Goal: Communication & Community: Answer question/provide support

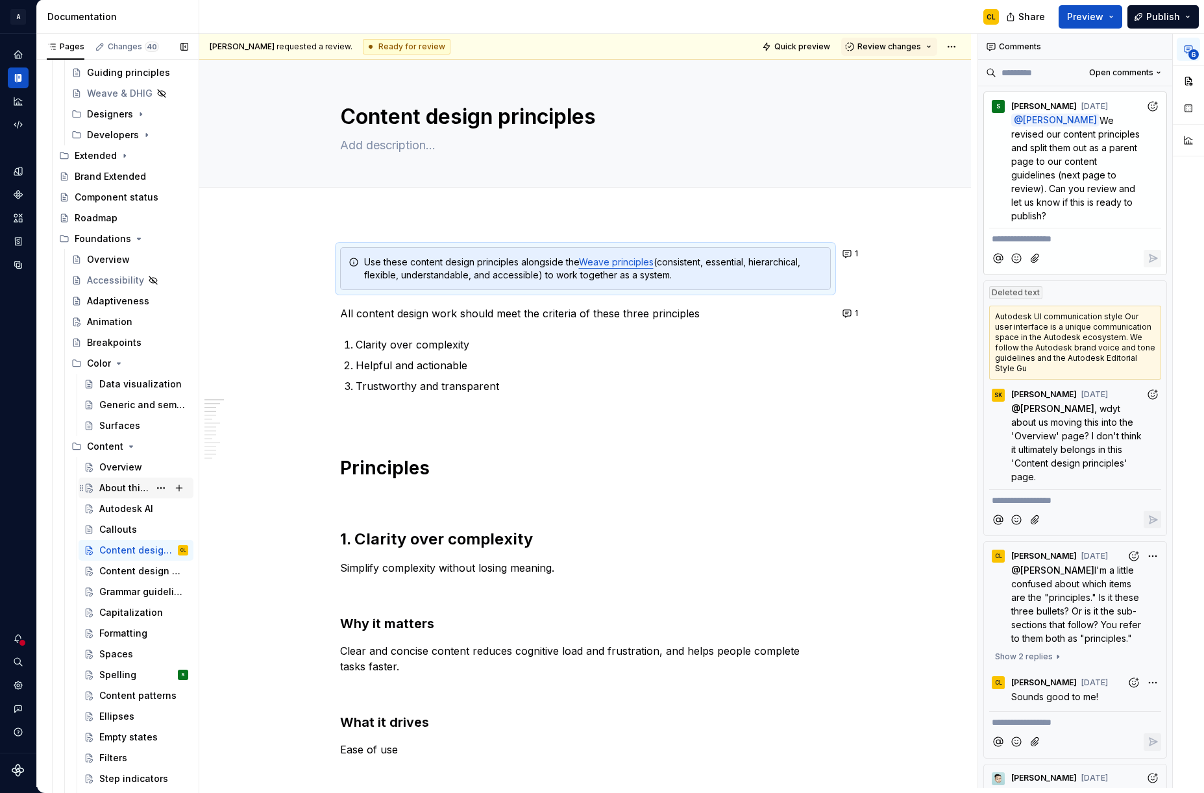
scroll to position [317, 0]
click at [139, 569] on div "Content design guidelines" at bounding box center [124, 570] width 50 height 13
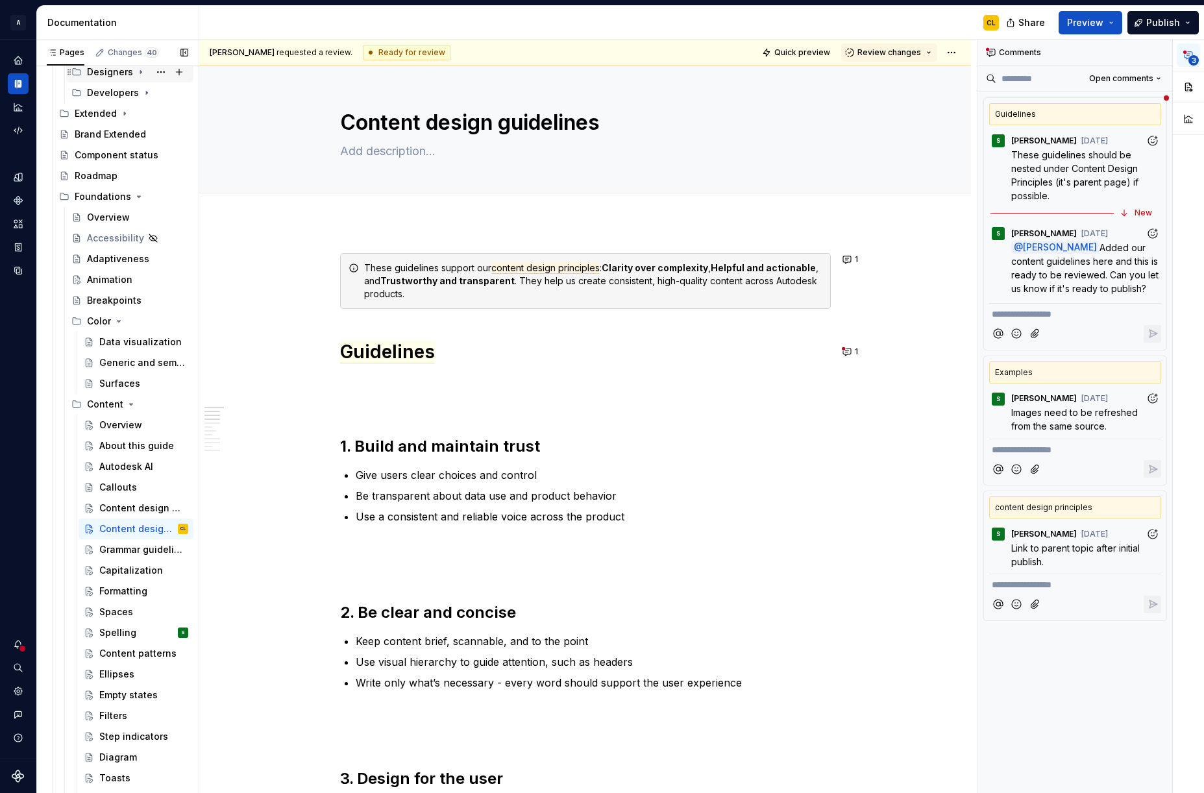
scroll to position [396, 0]
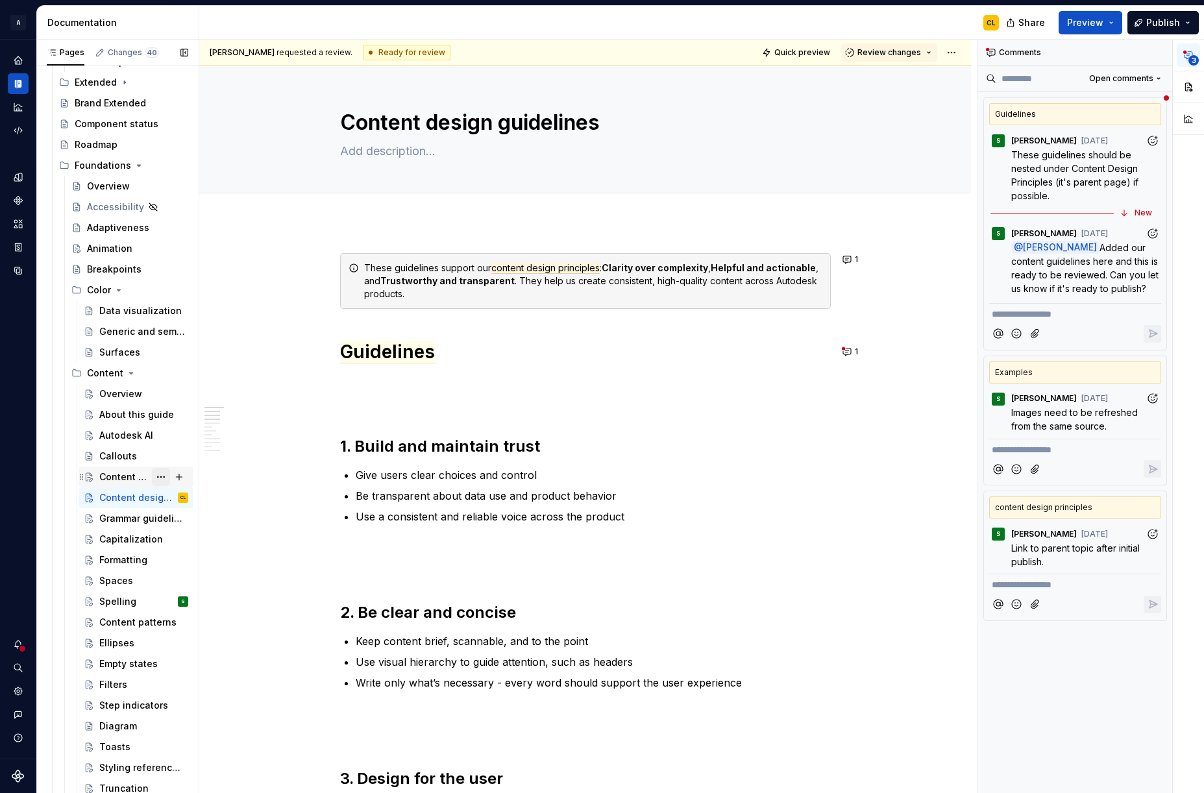
click at [160, 477] on button "Page tree" at bounding box center [161, 477] width 18 height 18
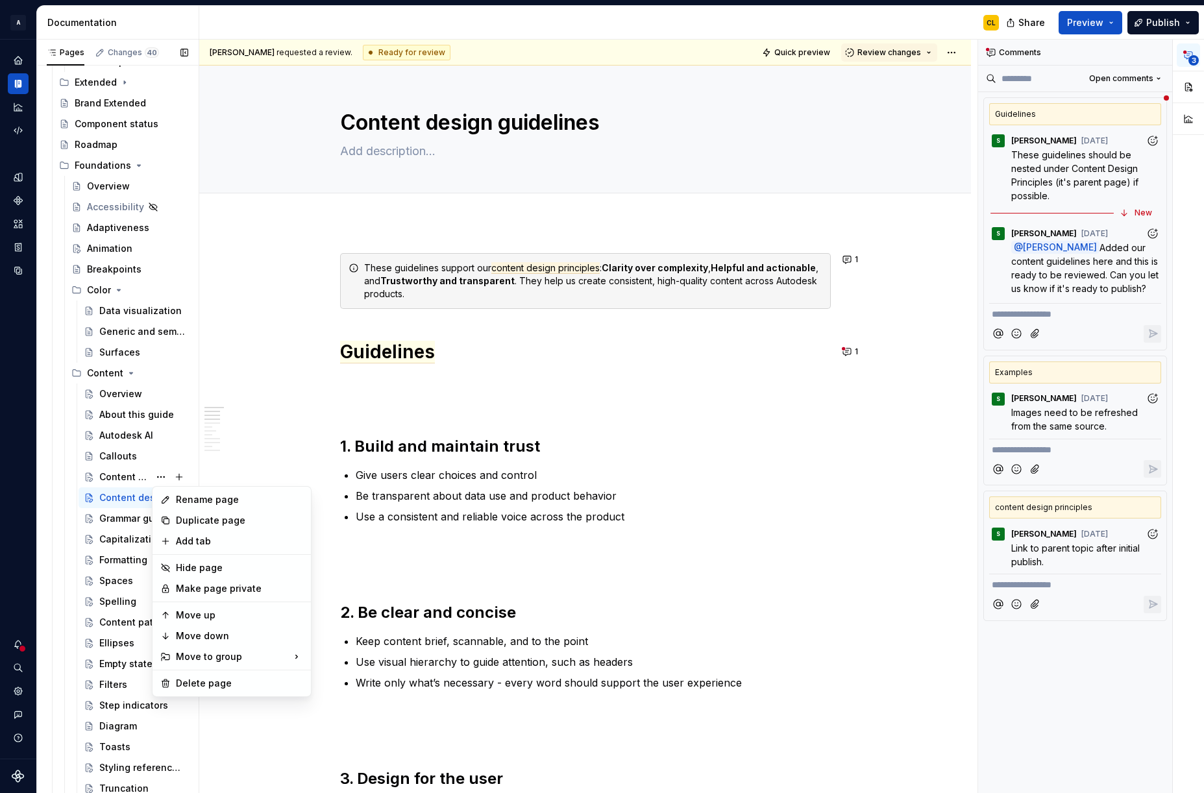
click at [115, 475] on div "Pages Changes 40 Add Accessibility guide for tree Page tree. Navigate the tree …" at bounding box center [117, 420] width 162 height 760
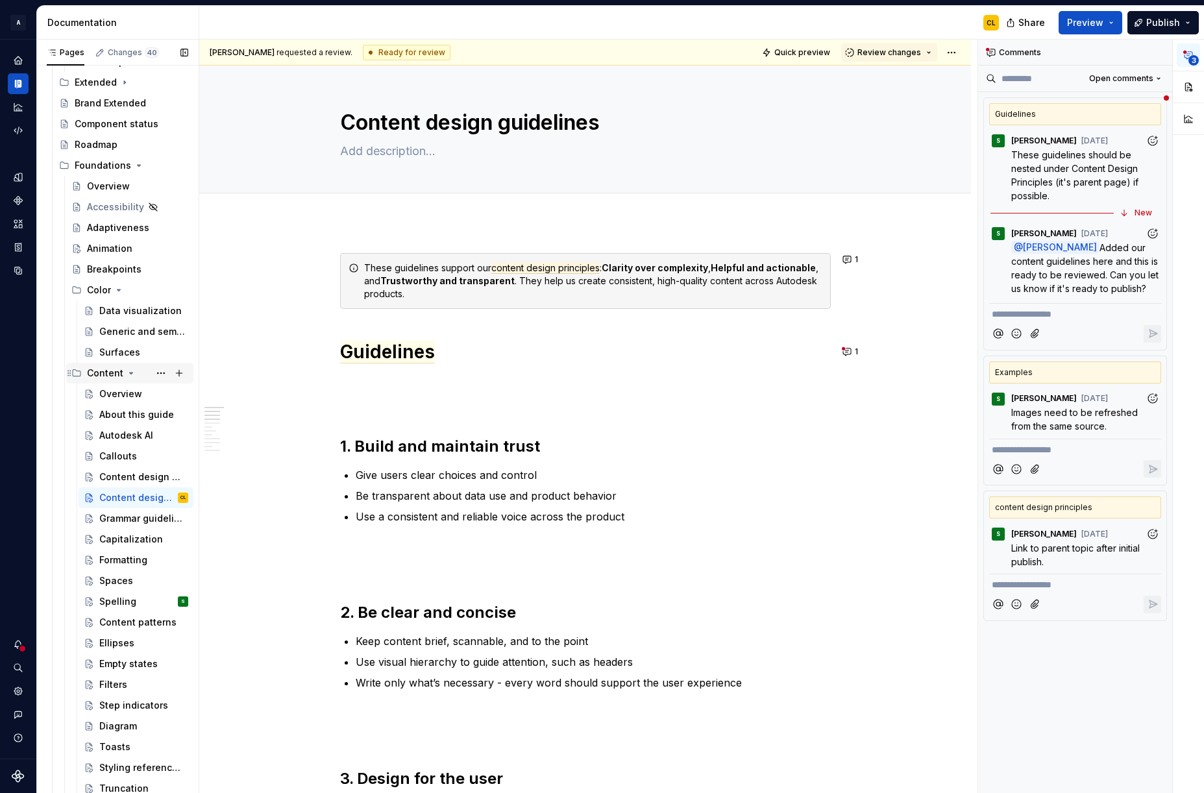
click at [105, 371] on div "Content" at bounding box center [105, 373] width 36 height 13
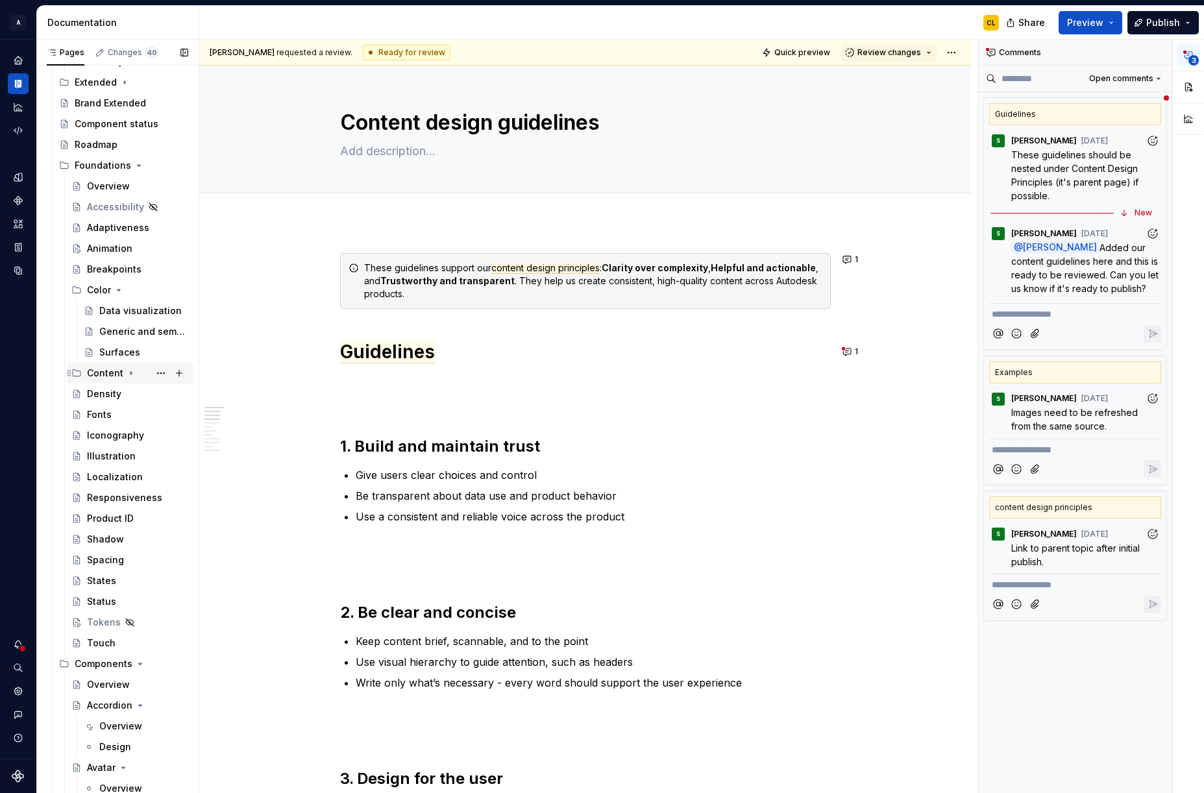
click at [105, 371] on div "Content" at bounding box center [105, 373] width 36 height 13
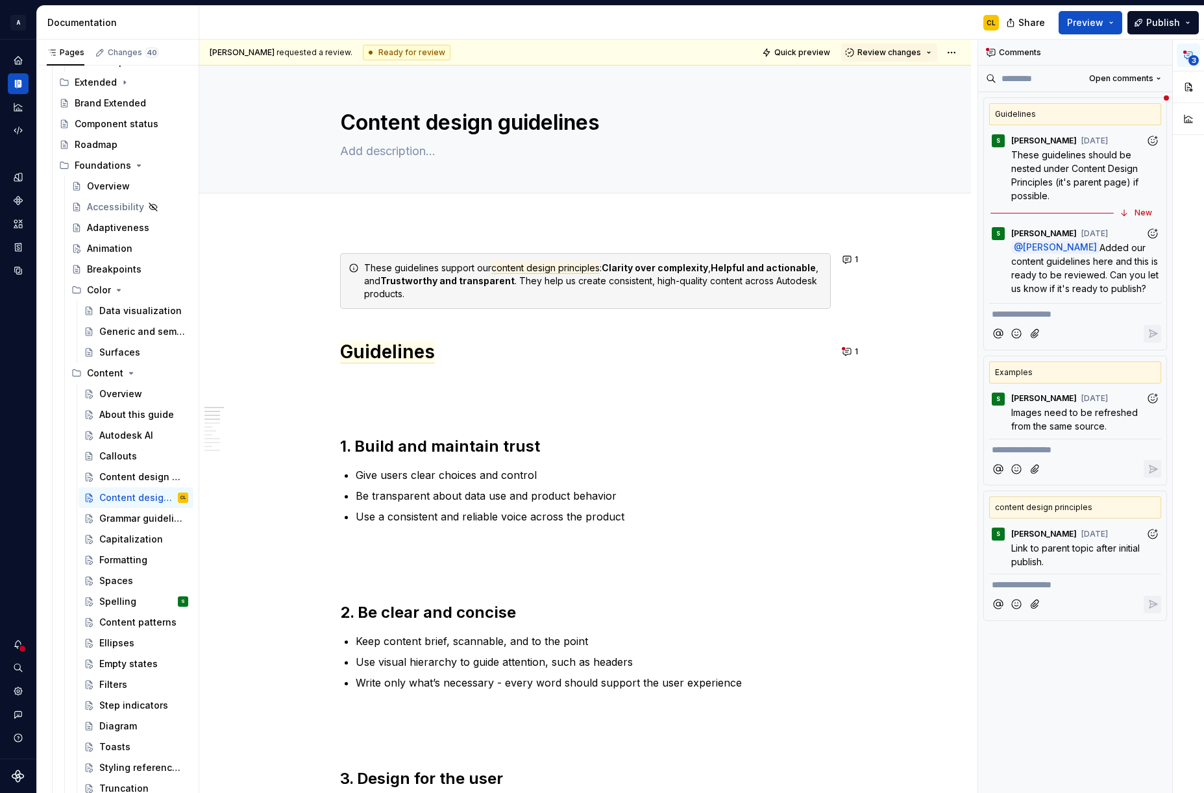
type textarea "*"
click at [1037, 316] on p "**********" at bounding box center [1075, 315] width 167 height 14
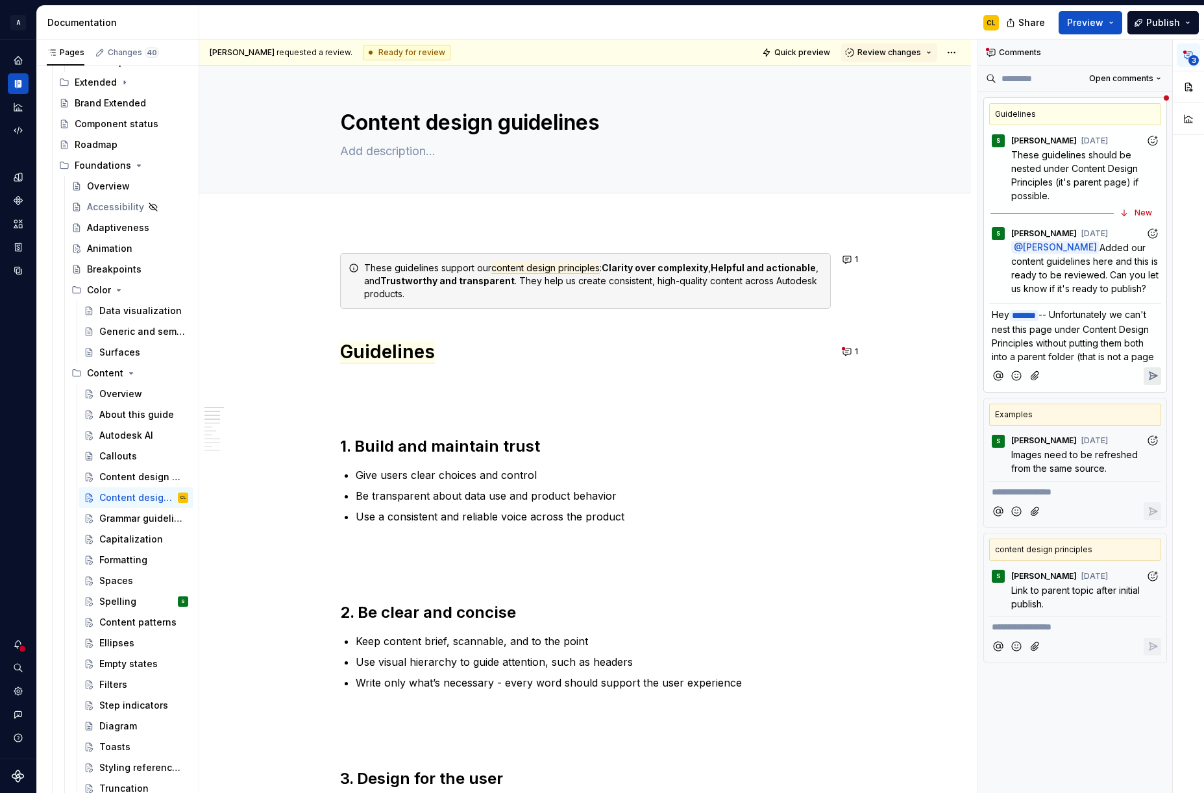
click at [1107, 358] on span "-- Unfortunately we can't nest this page under Content Design Principles withou…" at bounding box center [1073, 335] width 162 height 53
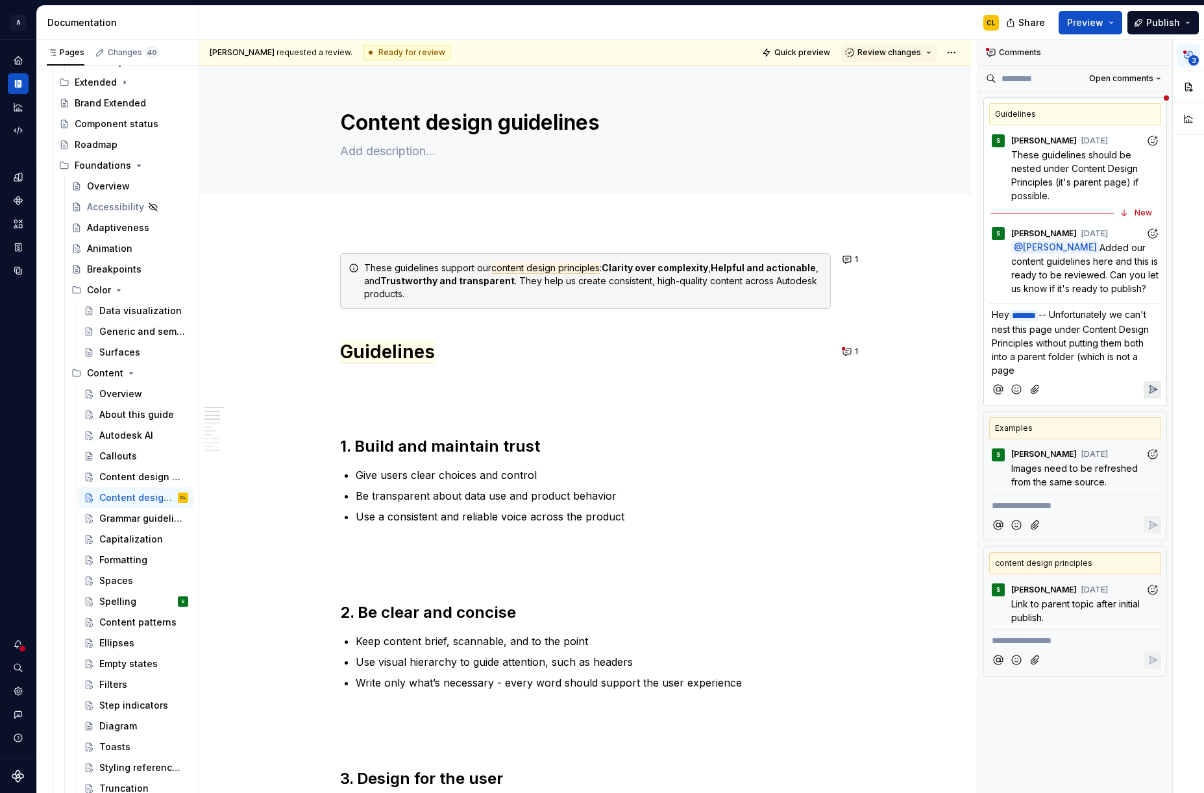
click at [1034, 375] on p "Hey * ****** ﻿ -- Unfortunately we can't nest this page under Content Design Pr…" at bounding box center [1075, 342] width 167 height 69
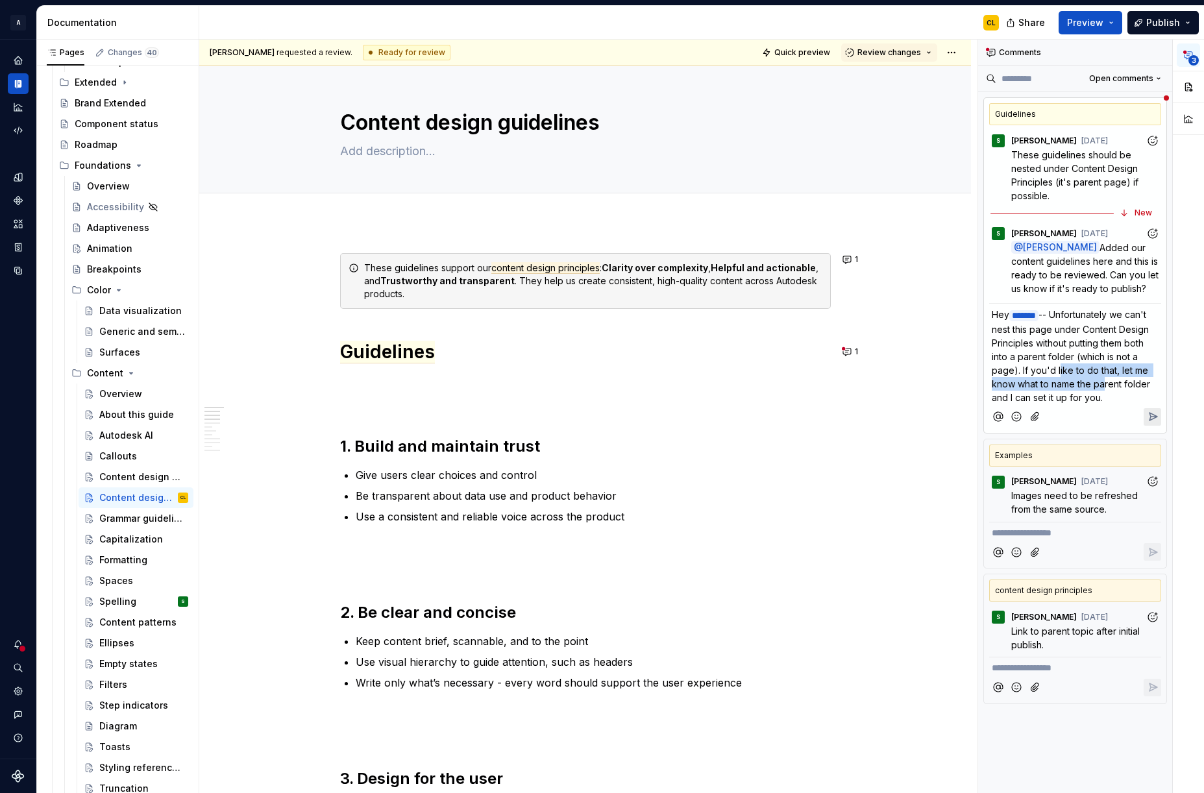
drag, startPoint x: 1065, startPoint y: 374, endPoint x: 1089, endPoint y: 389, distance: 28.3
click at [1102, 377] on span "-- Unfortunately we can't nest this page under Content Design Principles withou…" at bounding box center [1072, 356] width 161 height 94
click at [1080, 393] on span "-- Unfortunately we can't nest this page under Content Design Principles withou…" at bounding box center [1072, 356] width 161 height 94
click at [1046, 352] on span "-- Unfortunately we can't nest this page under Content Design Principles withou…" at bounding box center [1072, 356] width 161 height 94
click at [1107, 362] on p "Hey * ****** ﻿ -- Unfortunately we can't nest this page under Content Design Pr…" at bounding box center [1075, 356] width 167 height 97
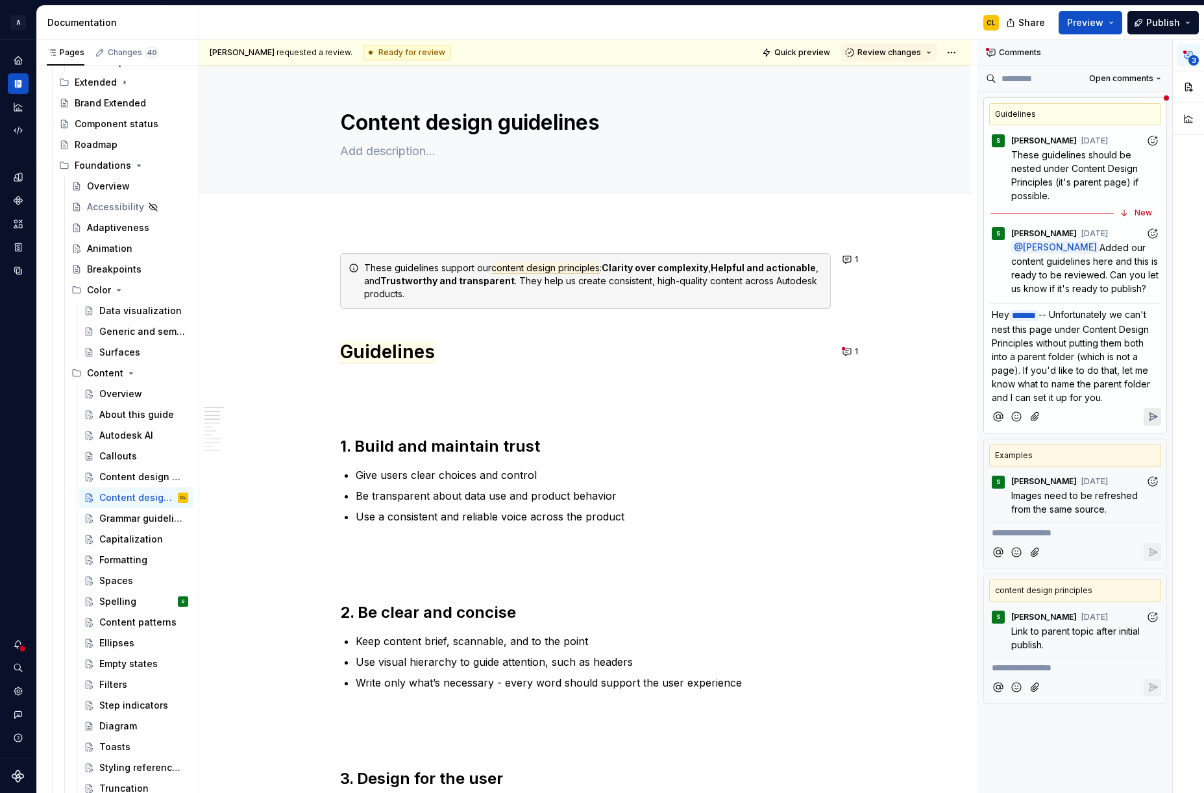
click at [1073, 388] on p "Hey * ****** ﻿ -- Unfortunately we can't nest this page under Content Design Pr…" at bounding box center [1075, 356] width 167 height 97
click at [1039, 369] on span "-- Unfortunately we can't nest this page under Content Design Principles withou…" at bounding box center [1072, 356] width 161 height 94
click at [1089, 379] on span "-- Unfortunately we can't nest this page under Content Design Principles withou…" at bounding box center [1072, 356] width 161 height 94
click at [1107, 397] on p "Hey * ****** ﻿ -- Unfortunately we can't nest this page under Content Design Pr…" at bounding box center [1075, 356] width 167 height 97
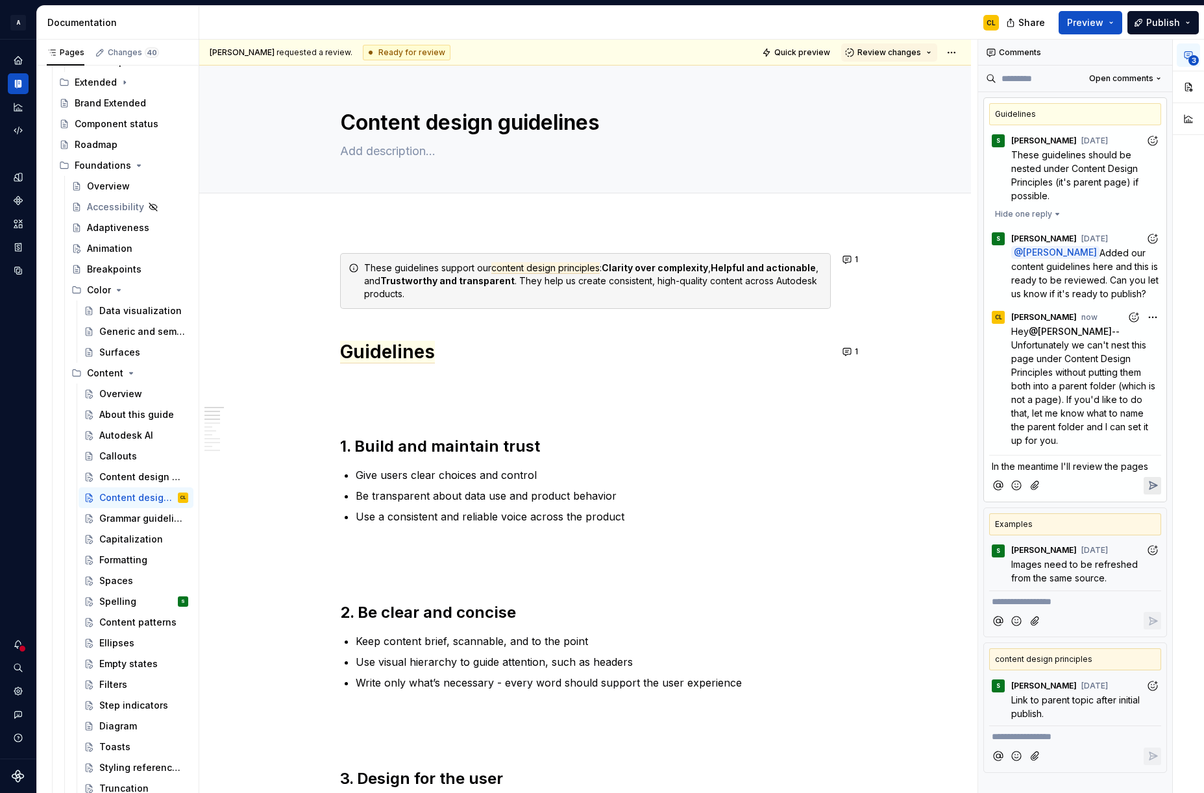
click at [1087, 461] on span "In the meantime I'll review the pages" at bounding box center [1070, 466] width 156 height 11
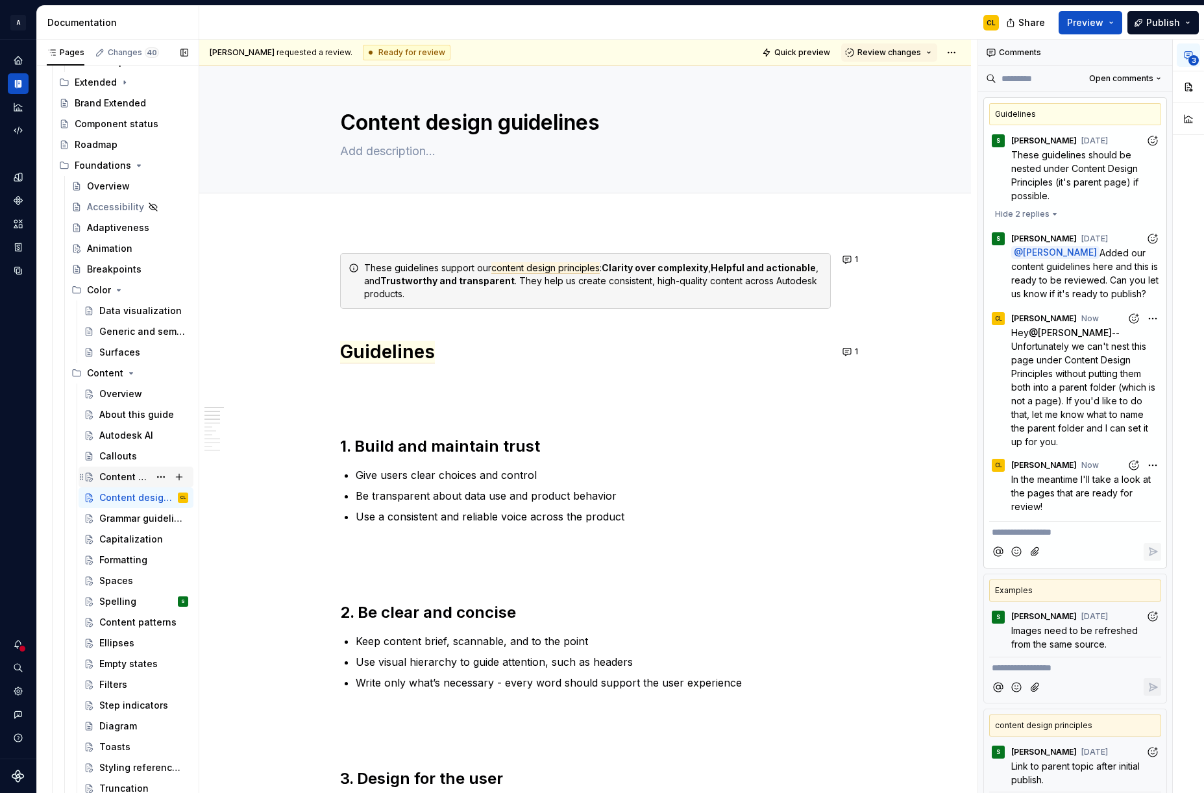
click at [151, 476] on div "Content design principles" at bounding box center [143, 477] width 89 height 18
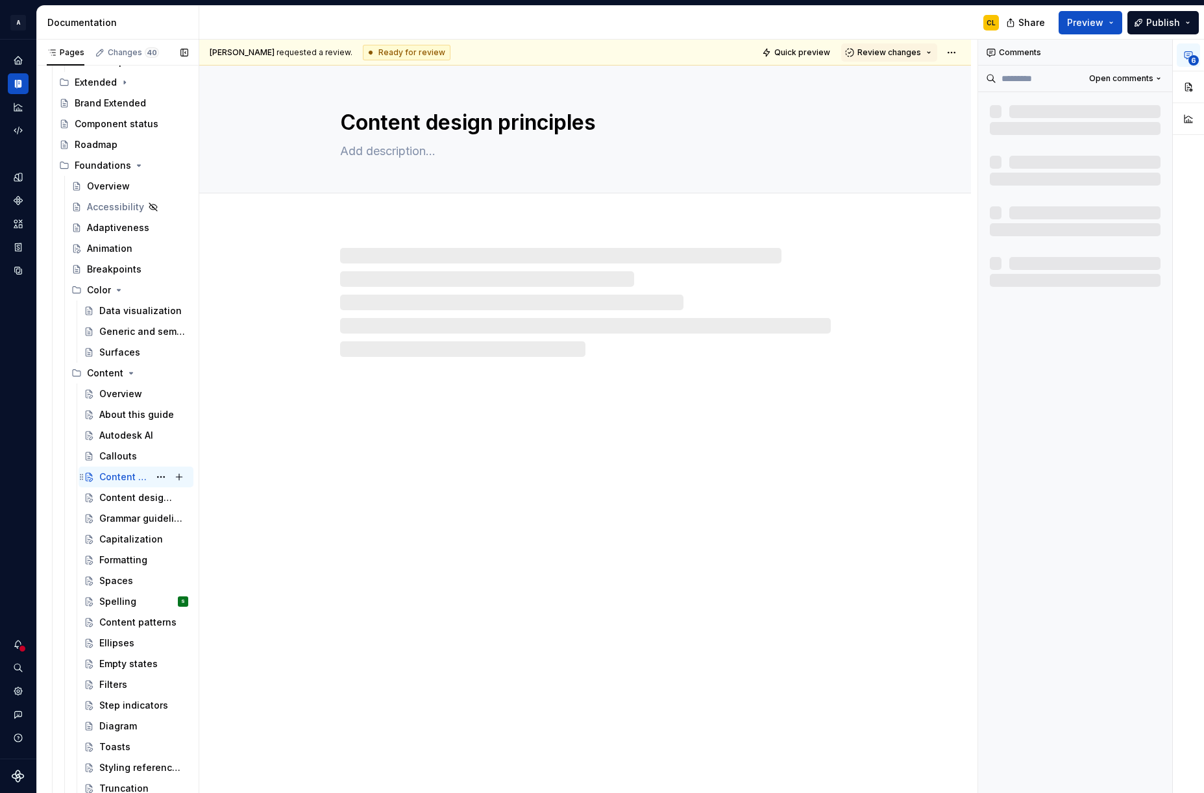
click at [120, 476] on div "Content design principles" at bounding box center [124, 477] width 50 height 13
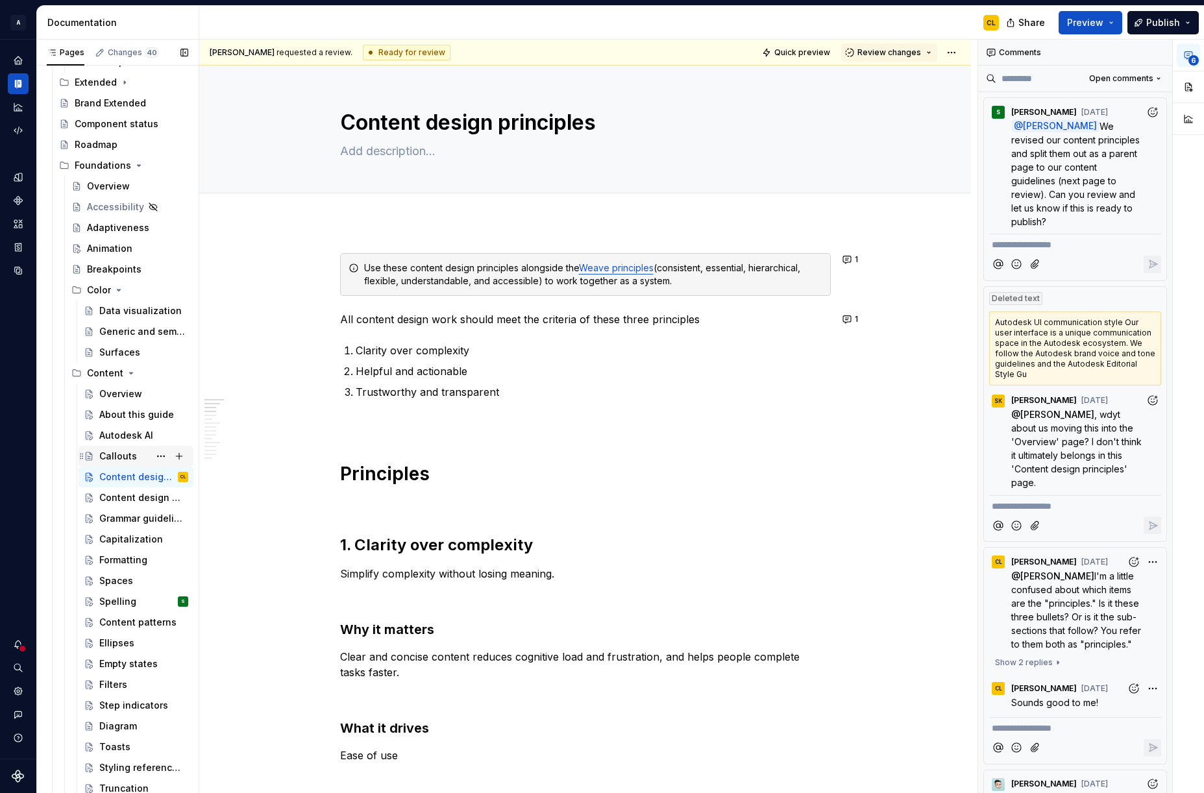
click at [108, 454] on div "Callouts" at bounding box center [118, 456] width 38 height 13
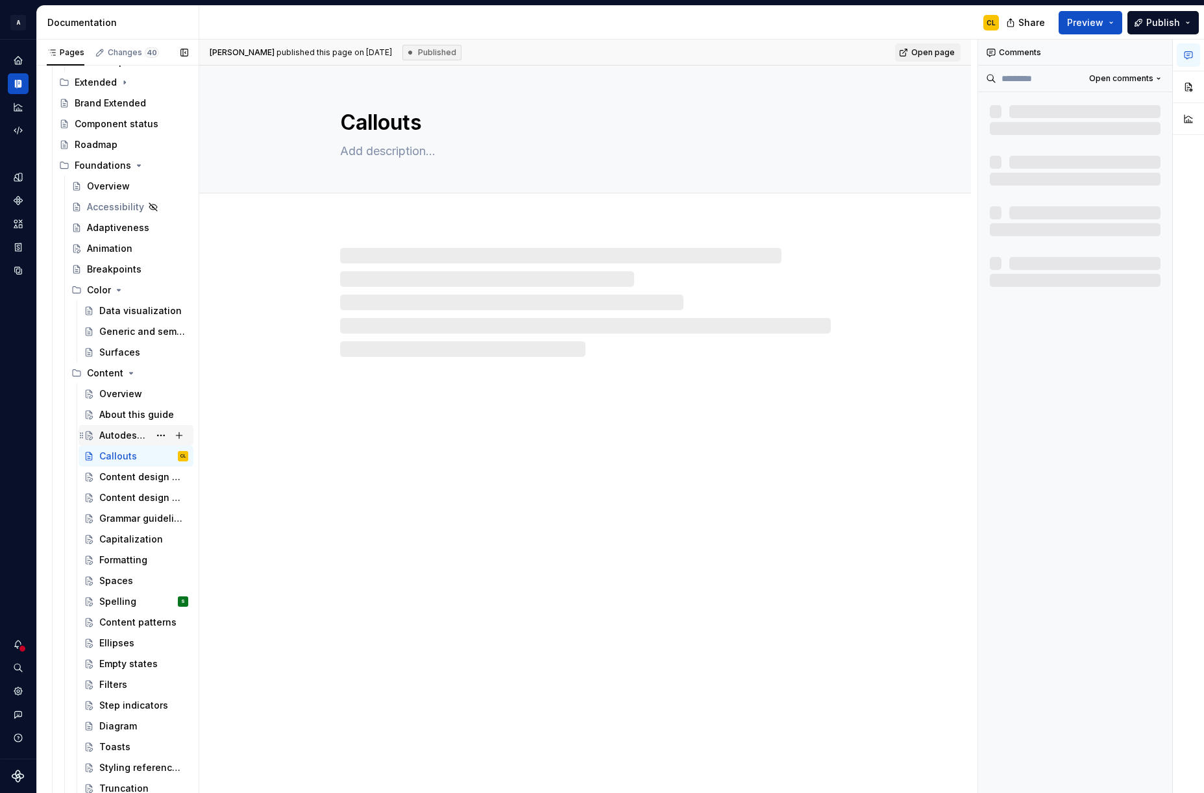
click at [116, 435] on div "Autodesk AI" at bounding box center [124, 435] width 50 height 13
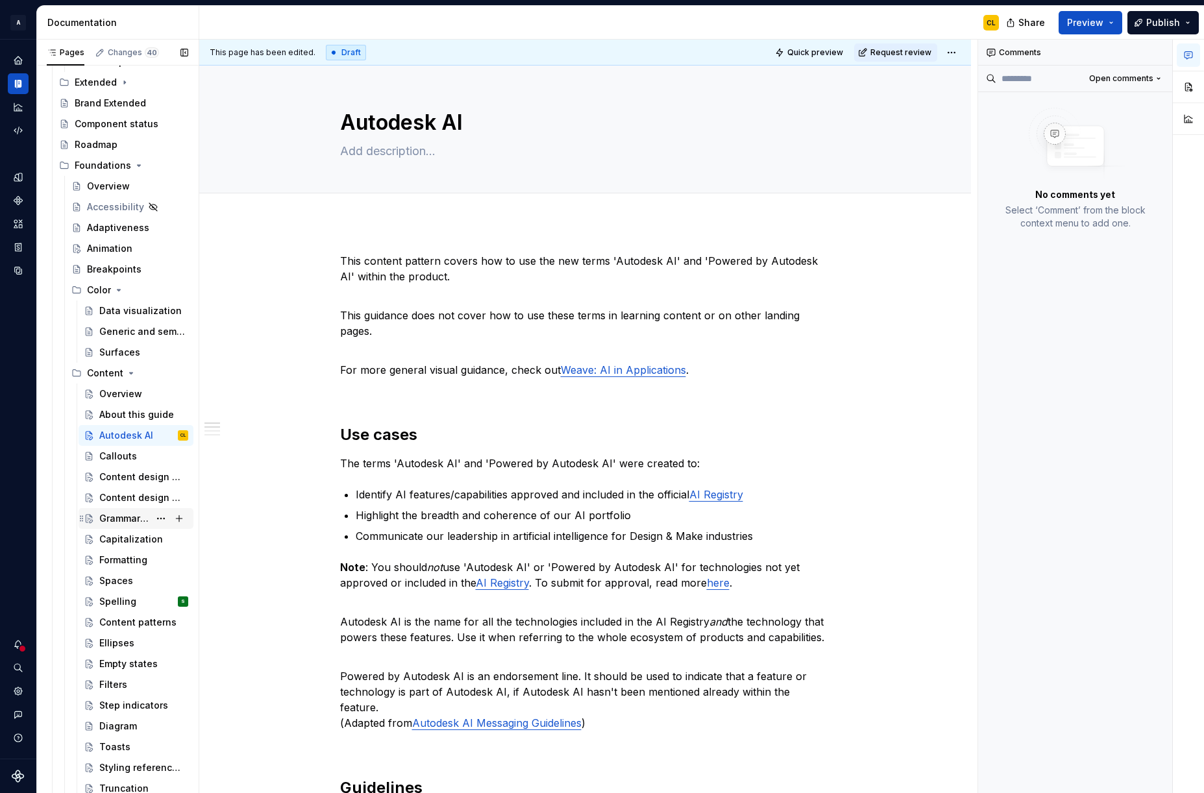
click at [124, 520] on div "Grammar guidelines" at bounding box center [124, 518] width 50 height 13
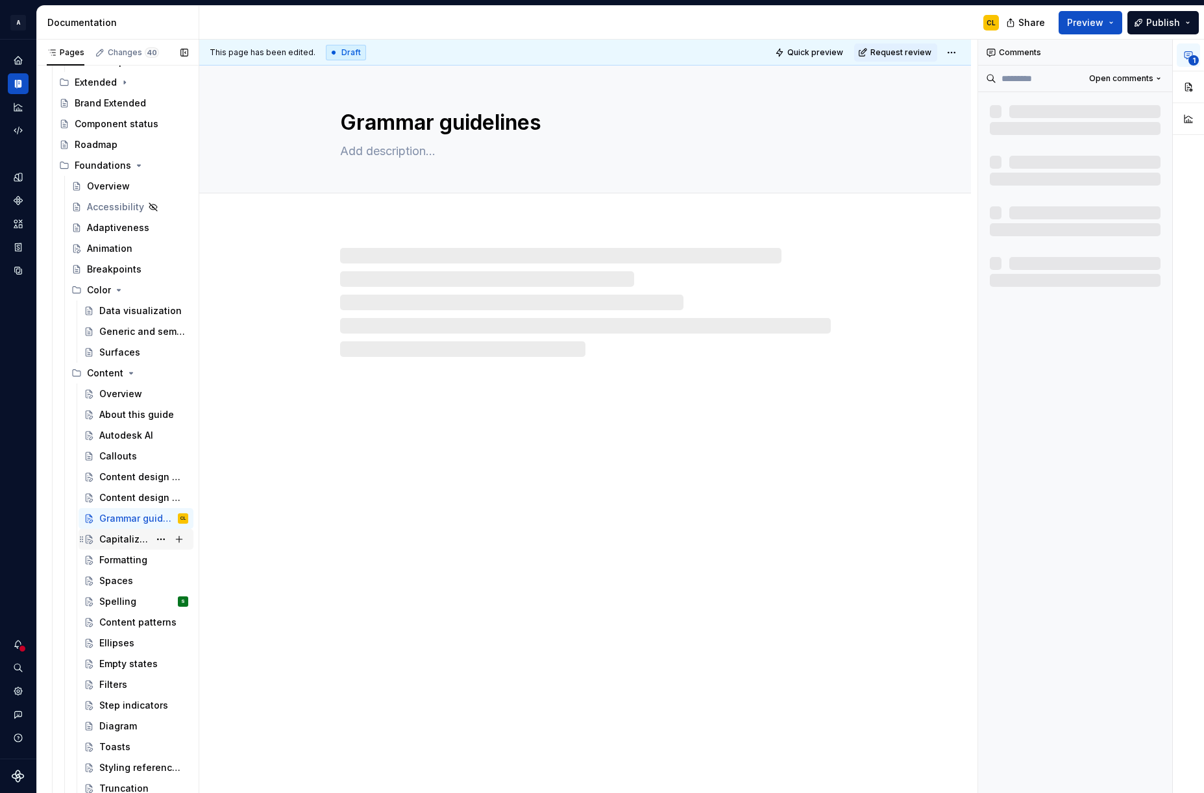
click at [125, 537] on div "Capitalization" at bounding box center [124, 539] width 50 height 13
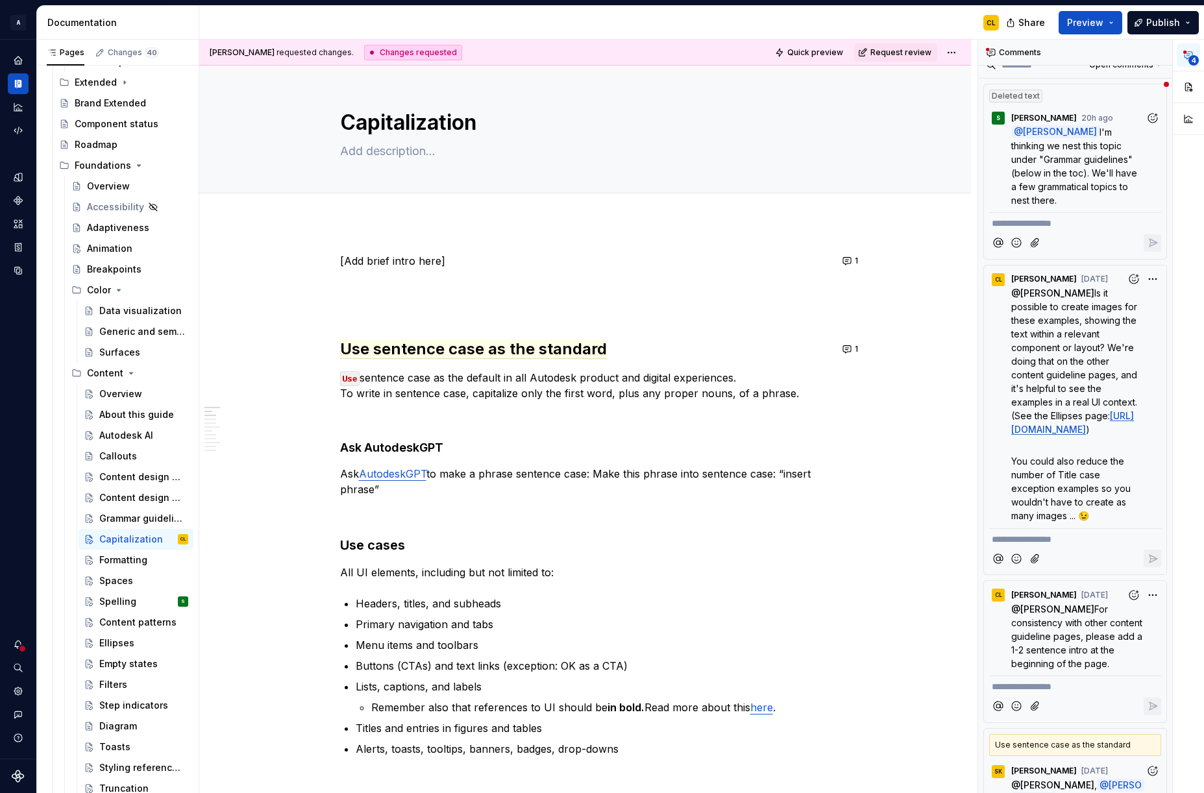
scroll to position [12, 0]
click at [1030, 221] on p "**********" at bounding box center [1075, 225] width 167 height 14
type textarea "*"
click at [1047, 225] on span "That's fine. Just let me know" at bounding box center [1053, 224] width 123 height 11
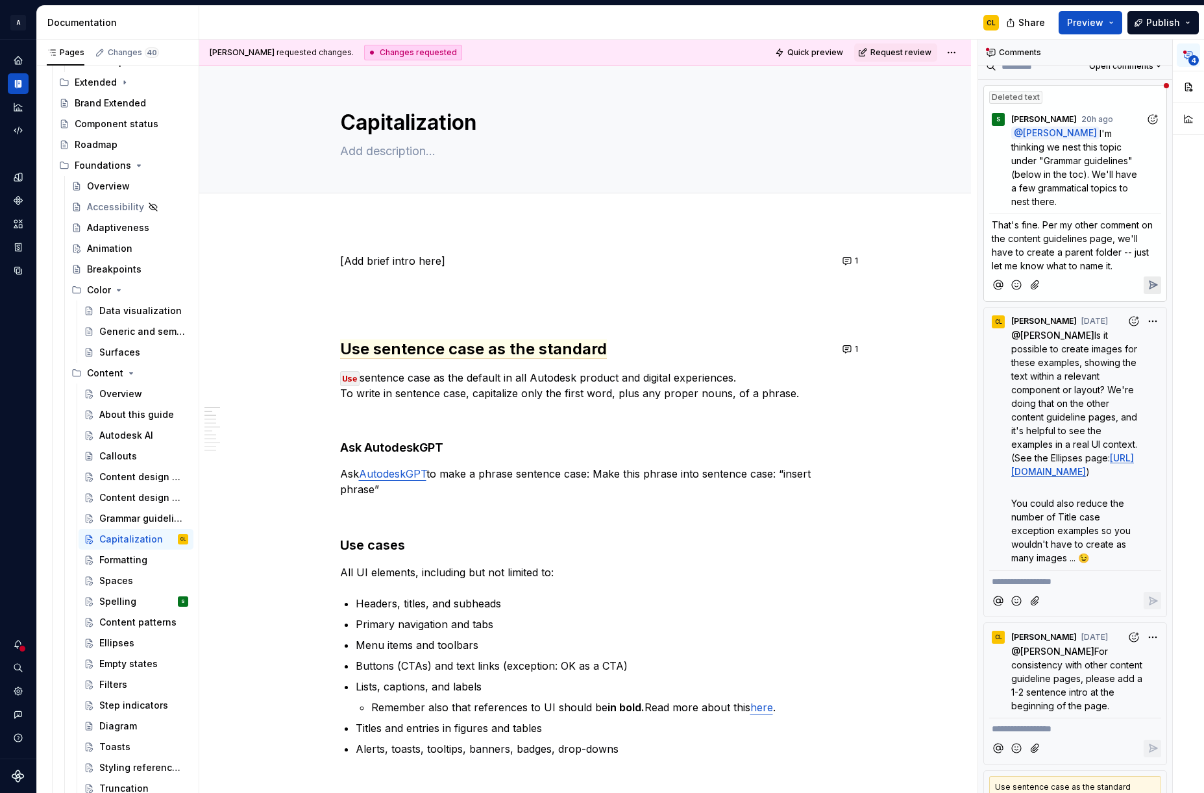
click at [994, 225] on span "That's fine. Per my other comment on the content guidelines page, we'll have to…" at bounding box center [1074, 245] width 164 height 52
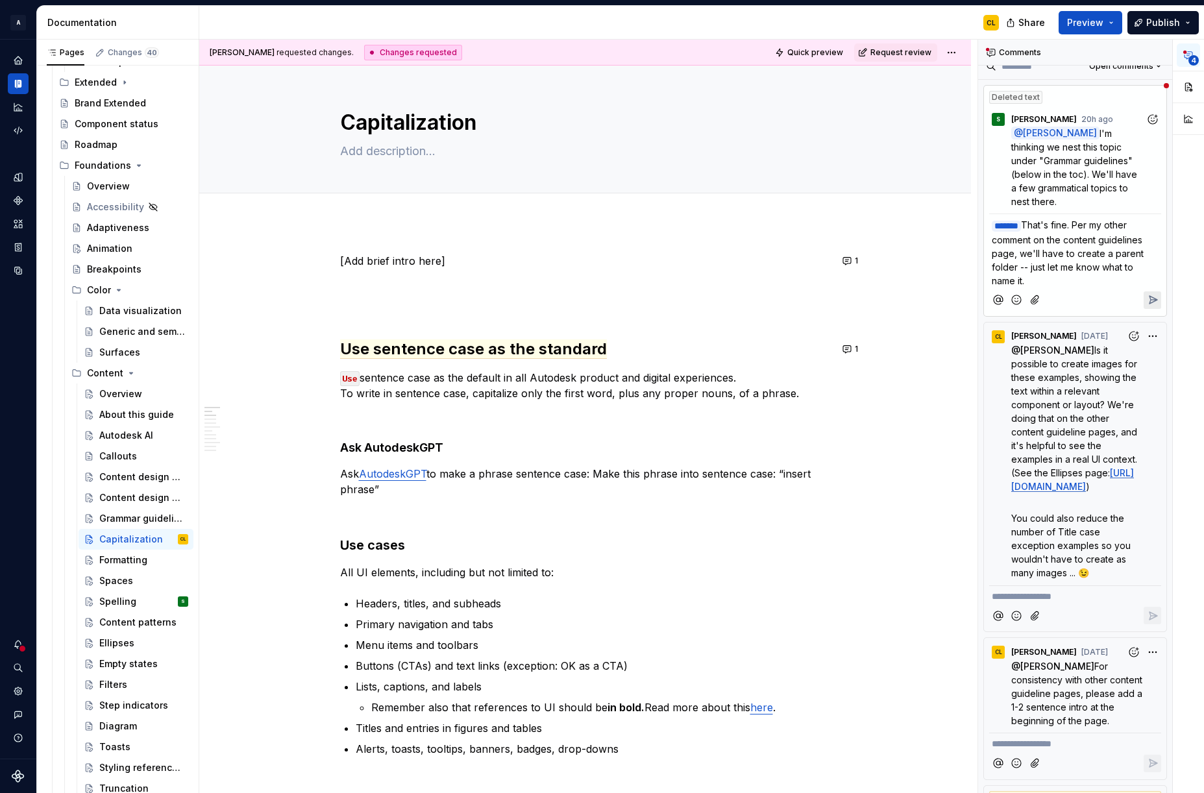
click at [1154, 295] on icon "Reply" at bounding box center [1153, 299] width 13 height 13
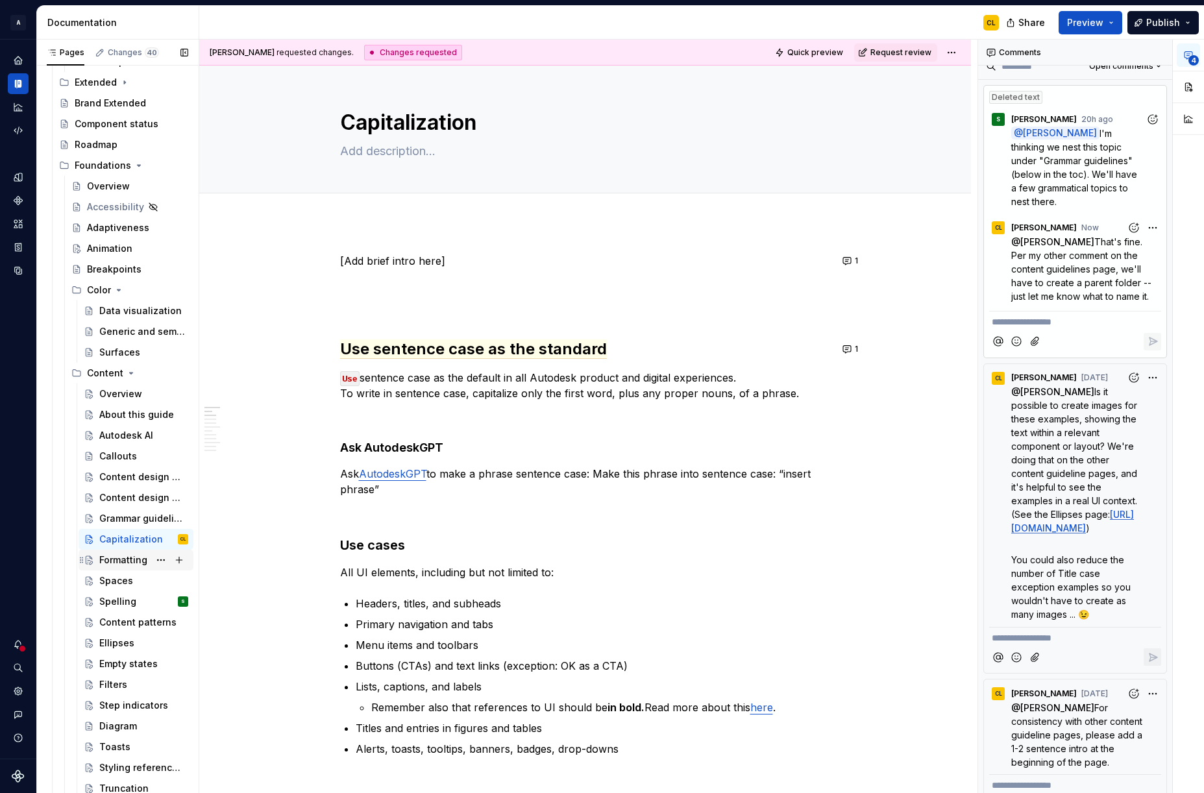
click at [115, 558] on div "Formatting" at bounding box center [123, 560] width 48 height 13
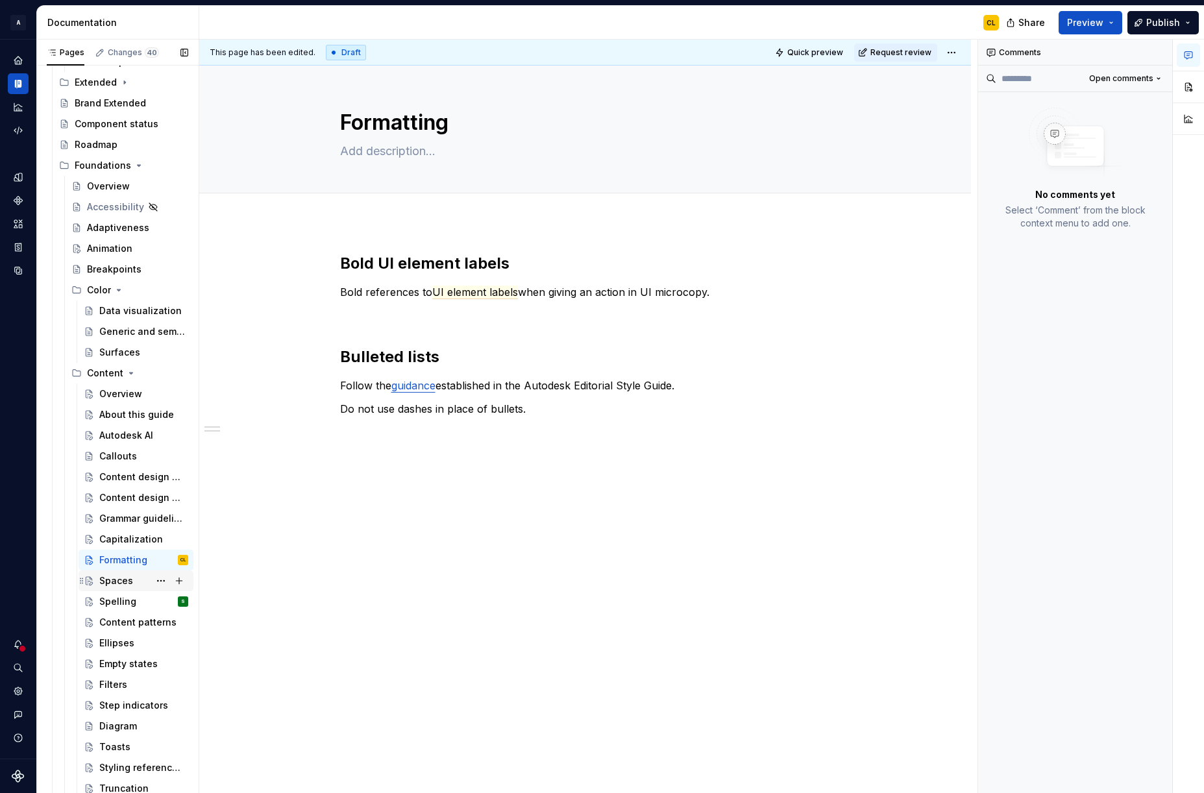
click at [110, 584] on div "Spaces" at bounding box center [116, 581] width 34 height 13
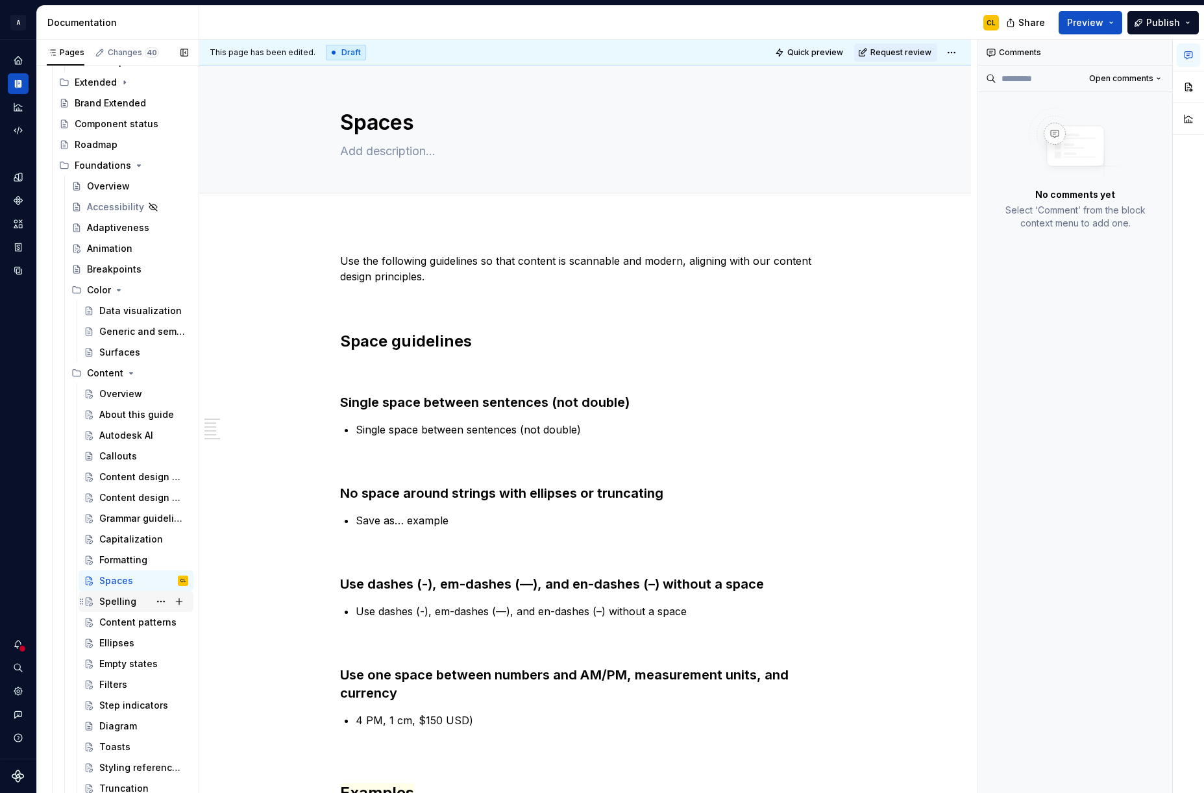
click at [120, 604] on div "Spelling" at bounding box center [117, 601] width 37 height 13
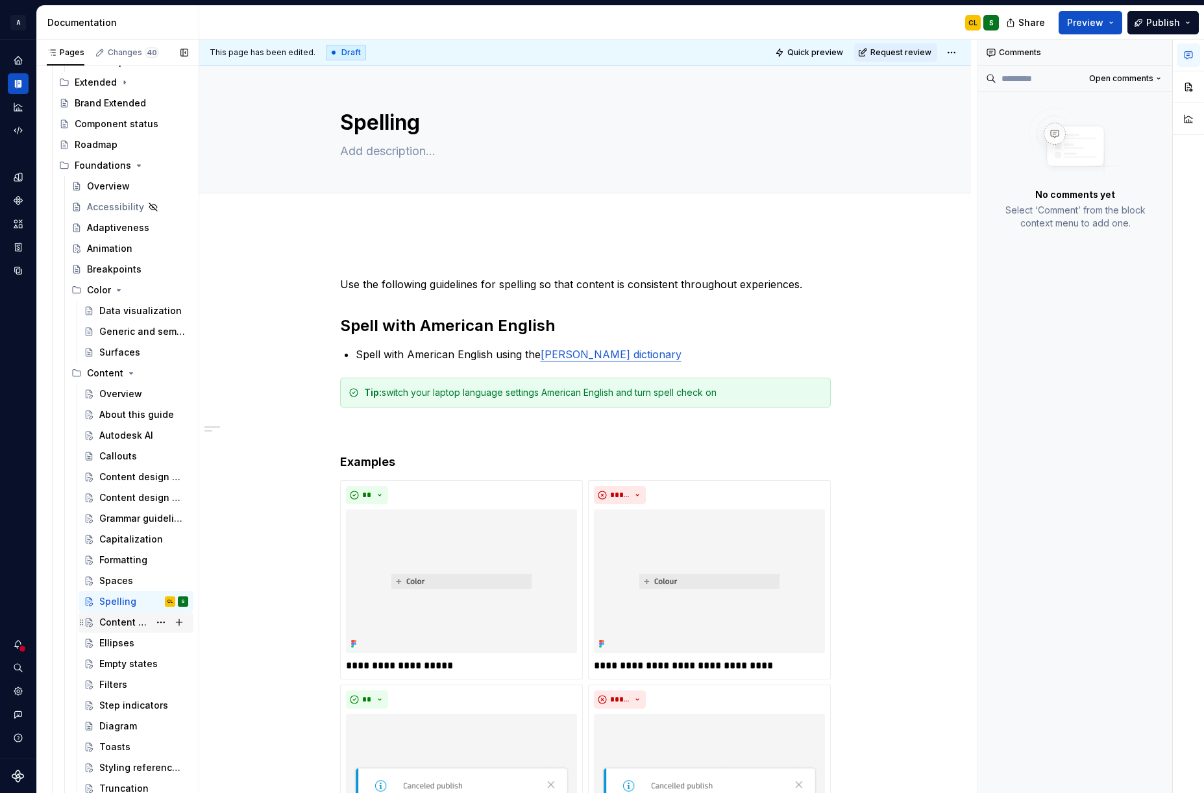
click at [106, 623] on div "Content patterns" at bounding box center [124, 622] width 50 height 13
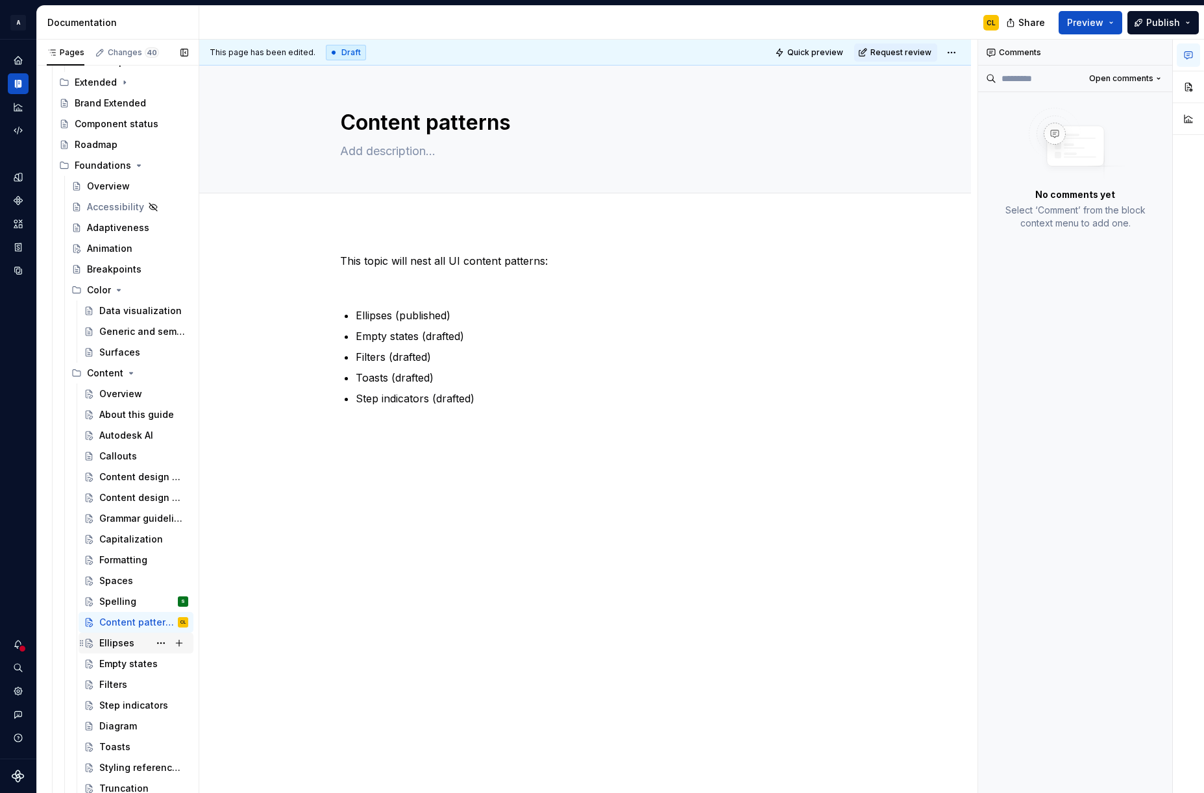
click at [110, 647] on div "Ellipses" at bounding box center [116, 643] width 35 height 13
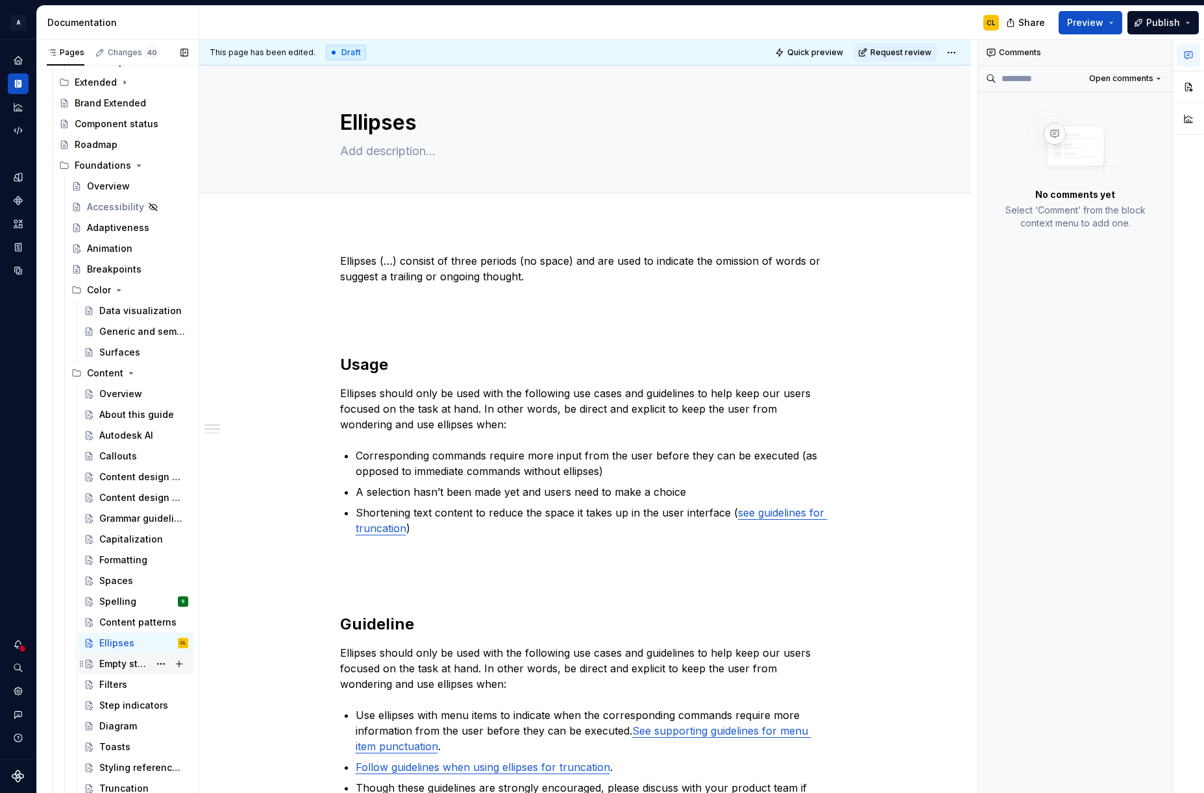
click at [116, 667] on div "Empty states" at bounding box center [124, 664] width 50 height 13
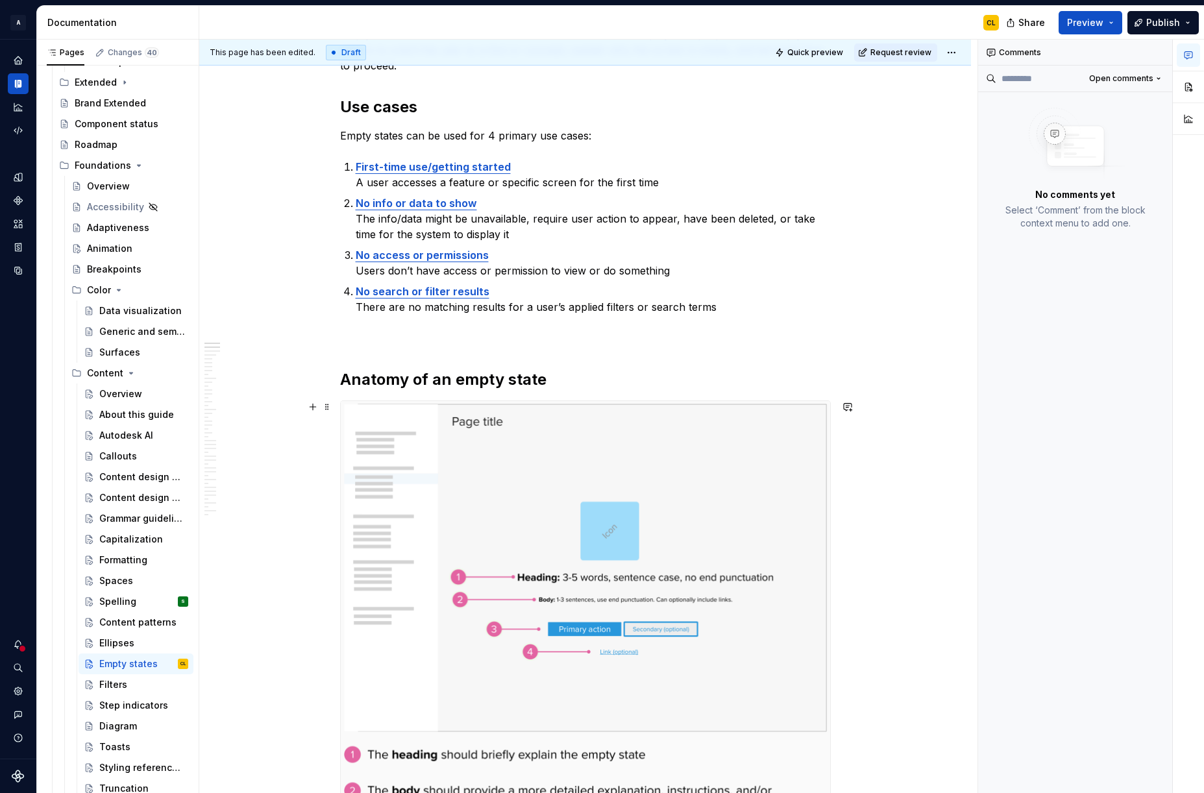
scroll to position [251, 0]
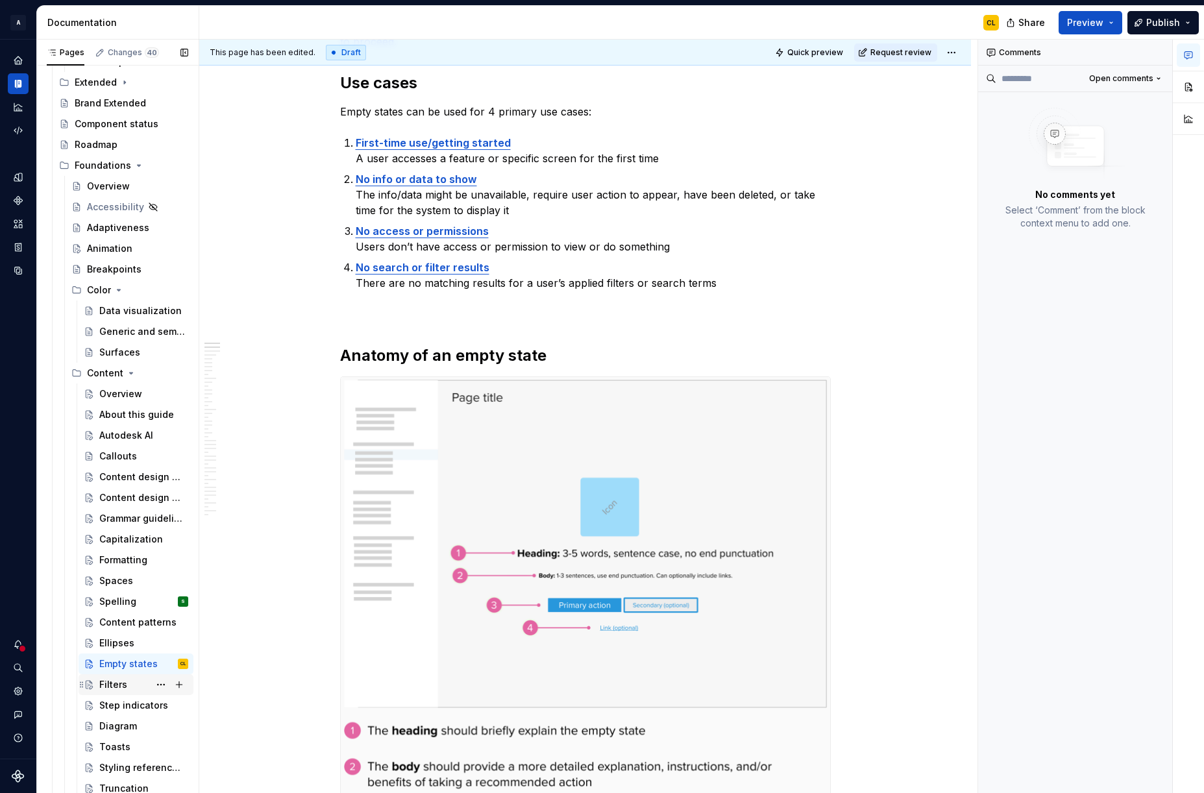
click at [118, 685] on div "Filters" at bounding box center [113, 684] width 28 height 13
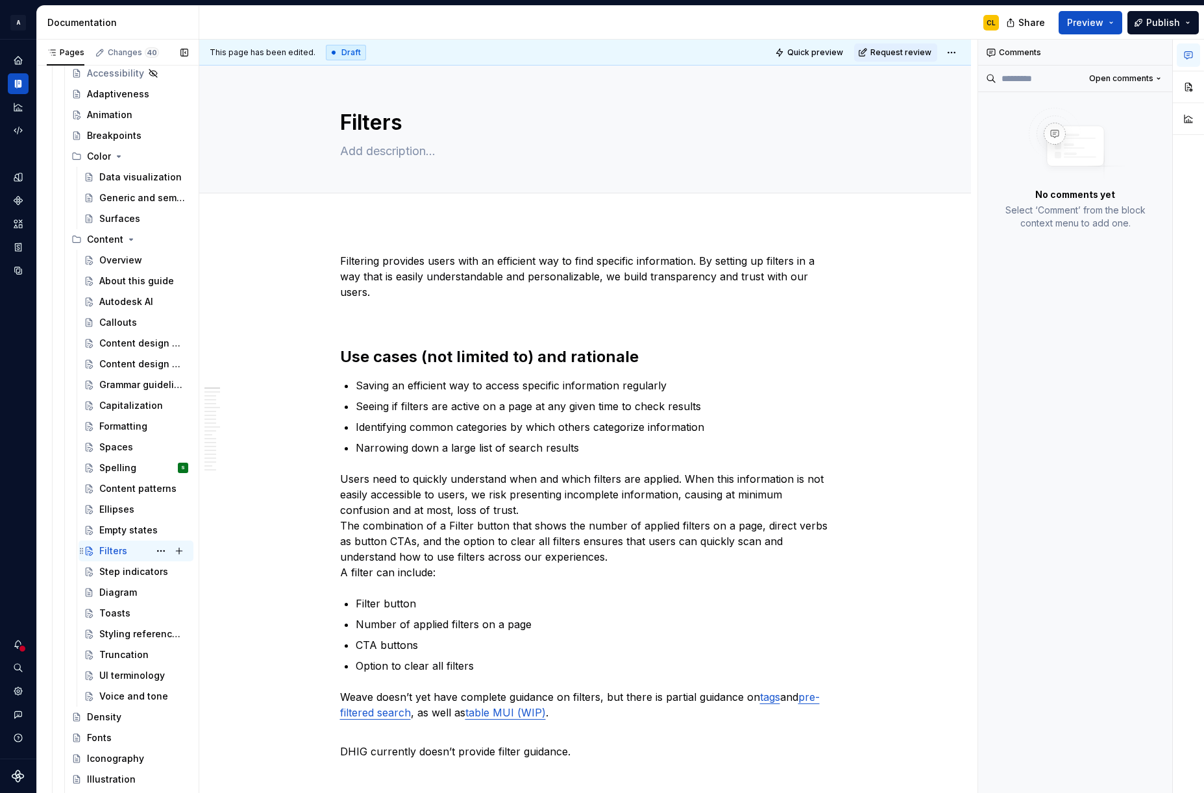
scroll to position [528, 0]
click at [105, 576] on div "Step indicators" at bounding box center [124, 573] width 50 height 13
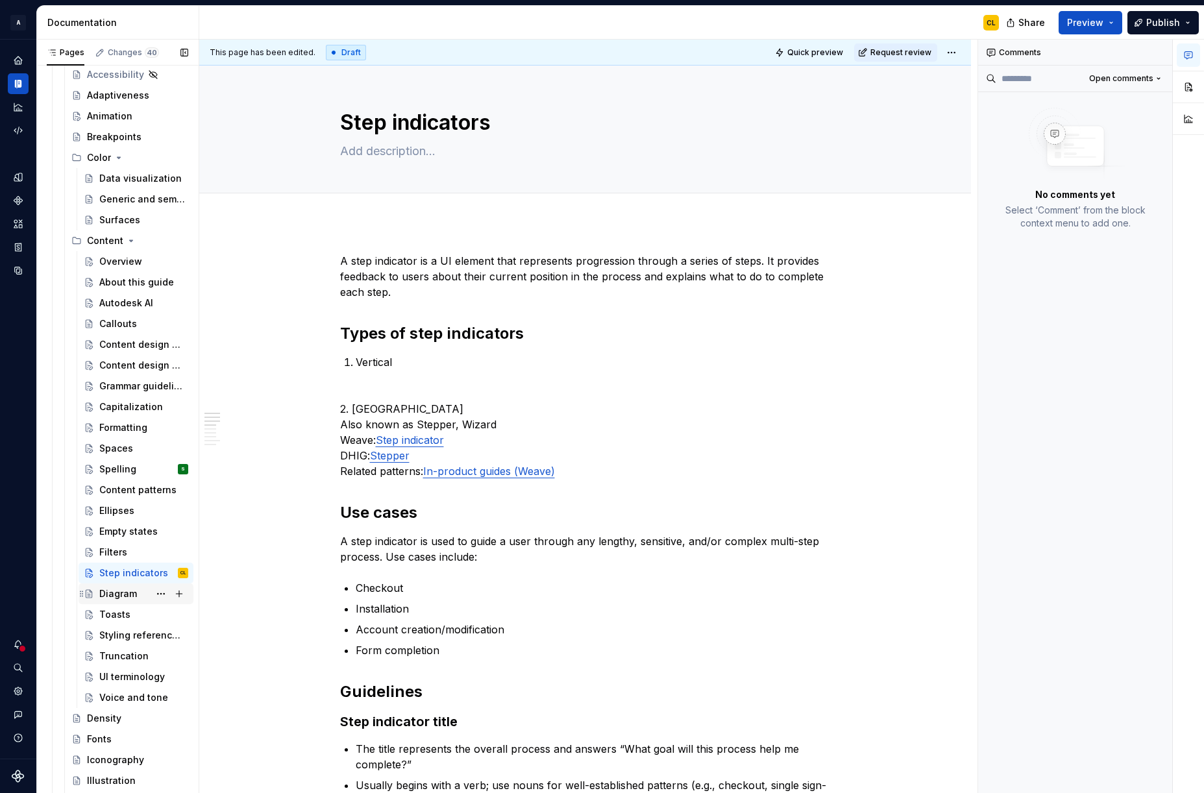
click at [116, 596] on div "Diagram" at bounding box center [118, 594] width 38 height 13
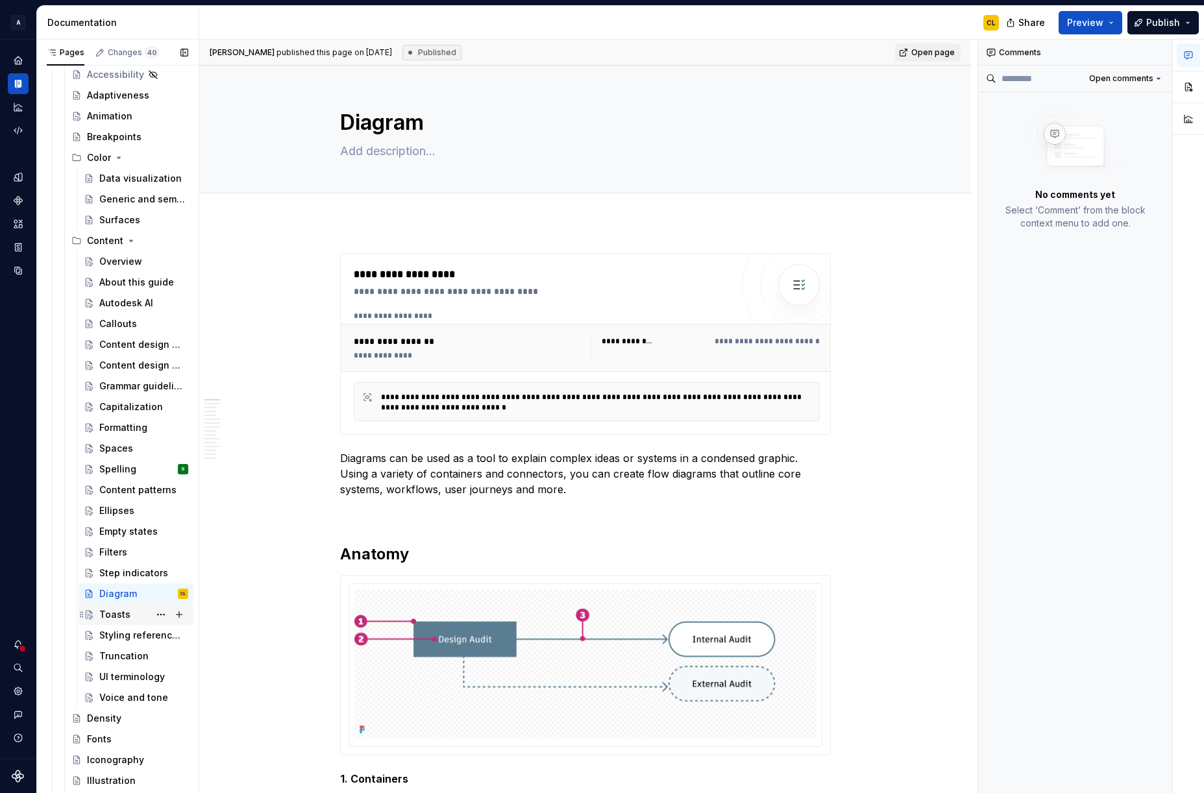
click at [129, 614] on div "Toasts" at bounding box center [143, 615] width 89 height 18
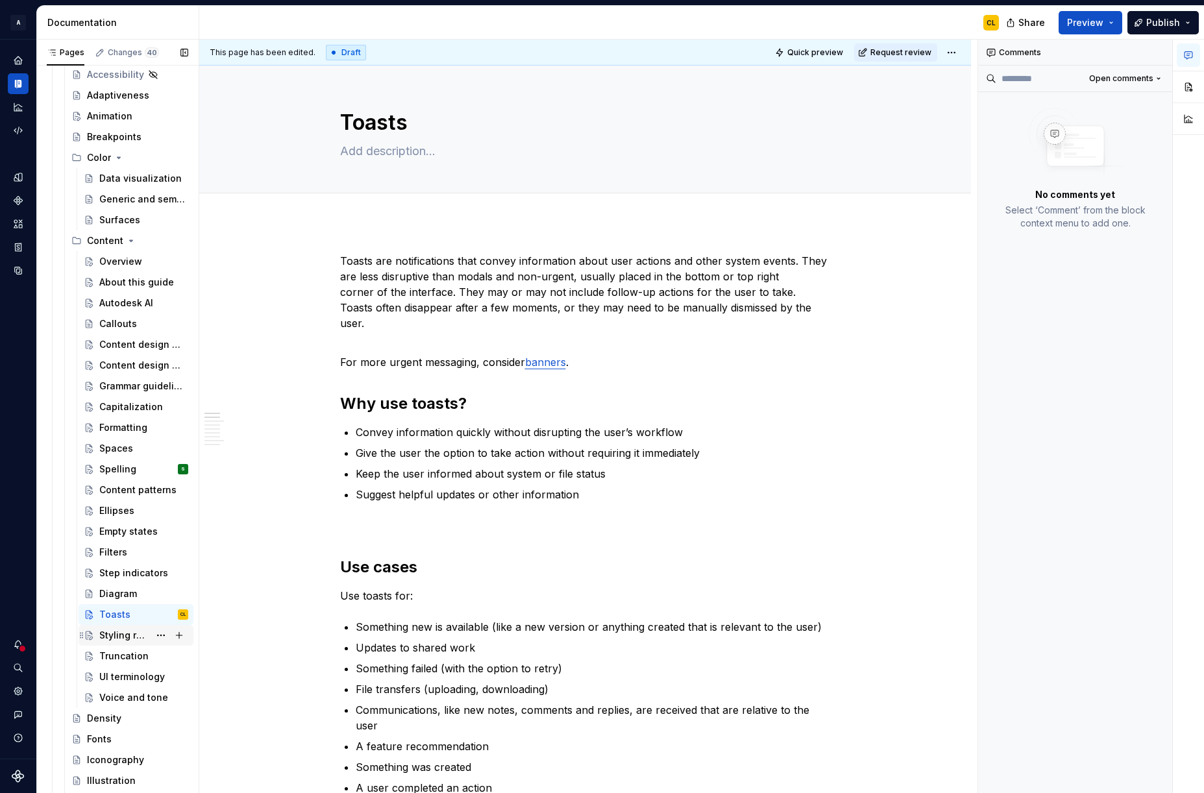
click at [126, 636] on div "Styling references to UI elements" at bounding box center [124, 635] width 50 height 13
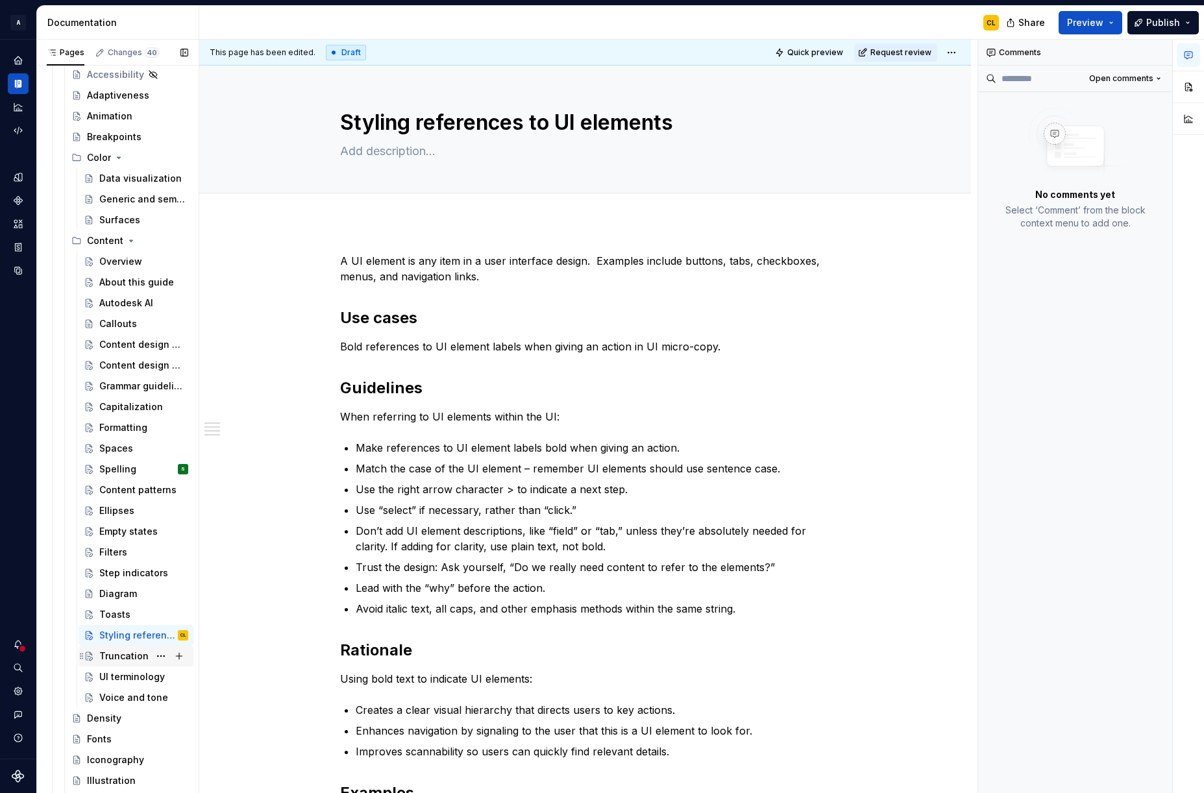
click at [123, 654] on div "Truncation" at bounding box center [123, 656] width 49 height 13
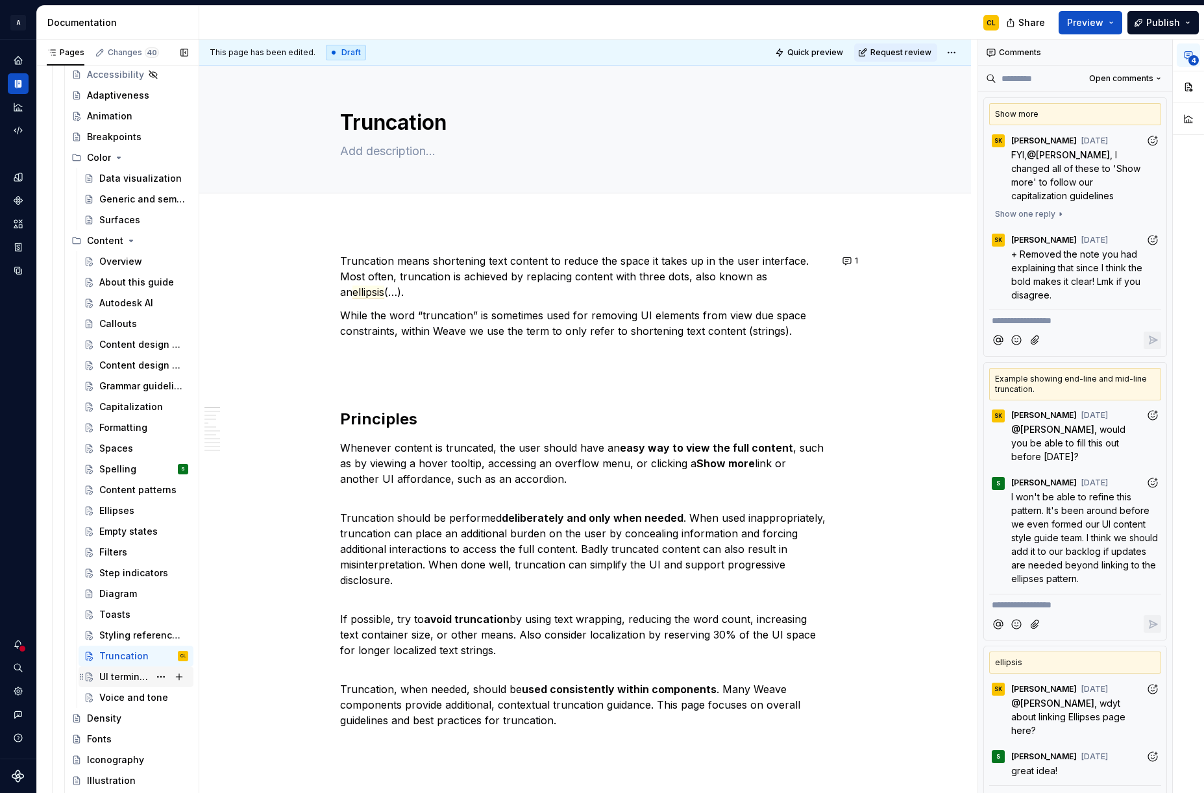
click at [126, 675] on div "UI terminology" at bounding box center [124, 677] width 50 height 13
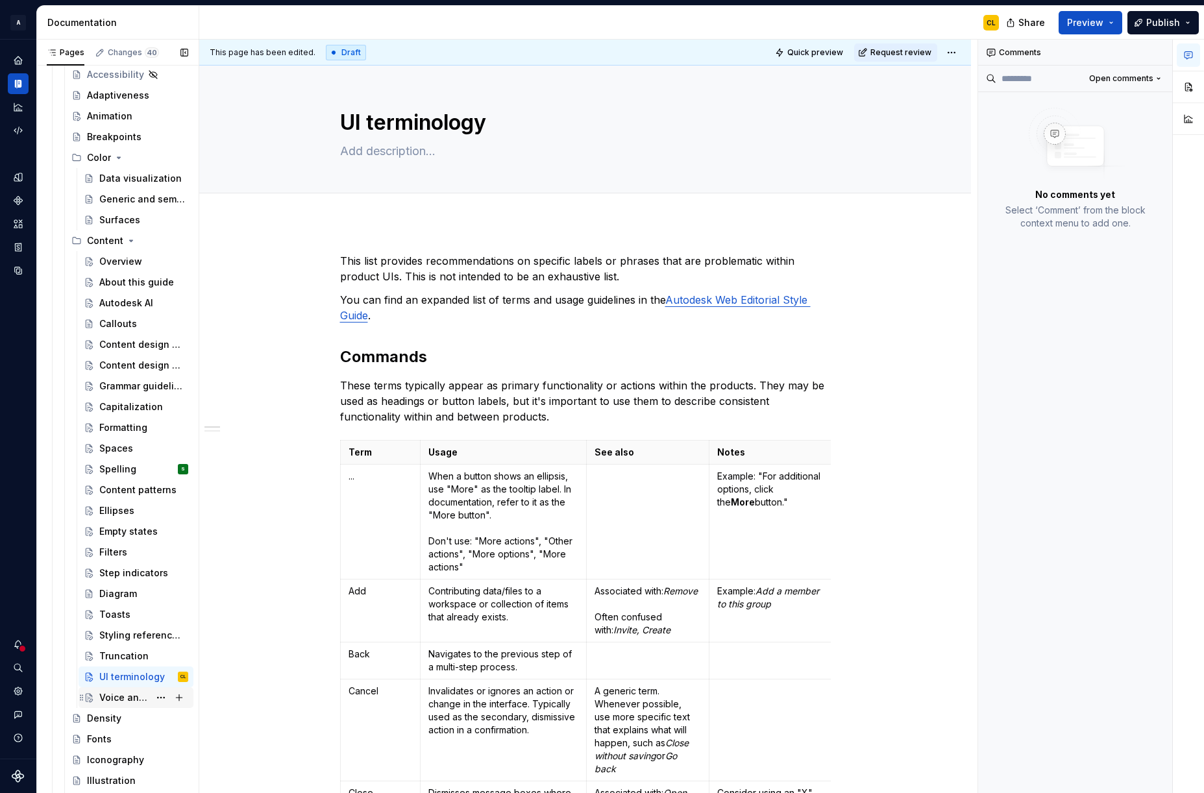
click at [110, 695] on div "Voice and tone" at bounding box center [124, 697] width 50 height 13
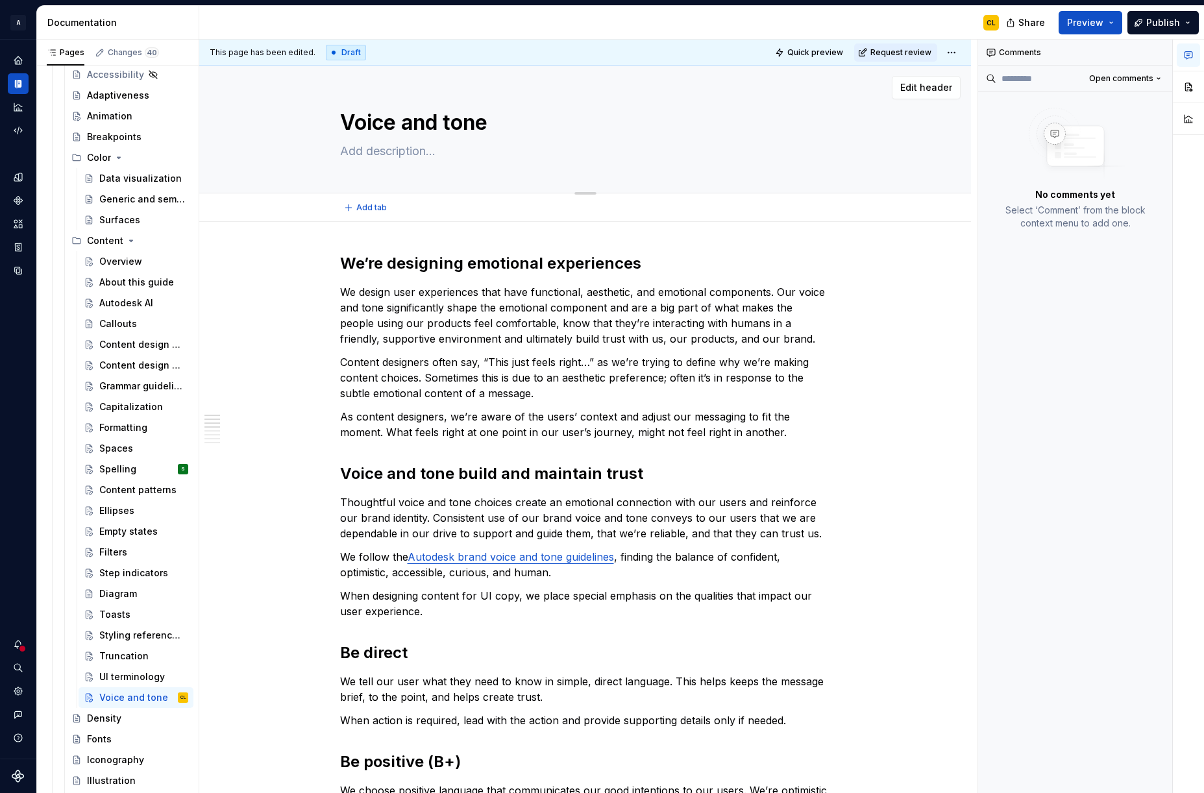
click at [472, 67] on div "Voice and tone" at bounding box center [585, 129] width 491 height 127
type textarea "*"
